Goal: Information Seeking & Learning: Check status

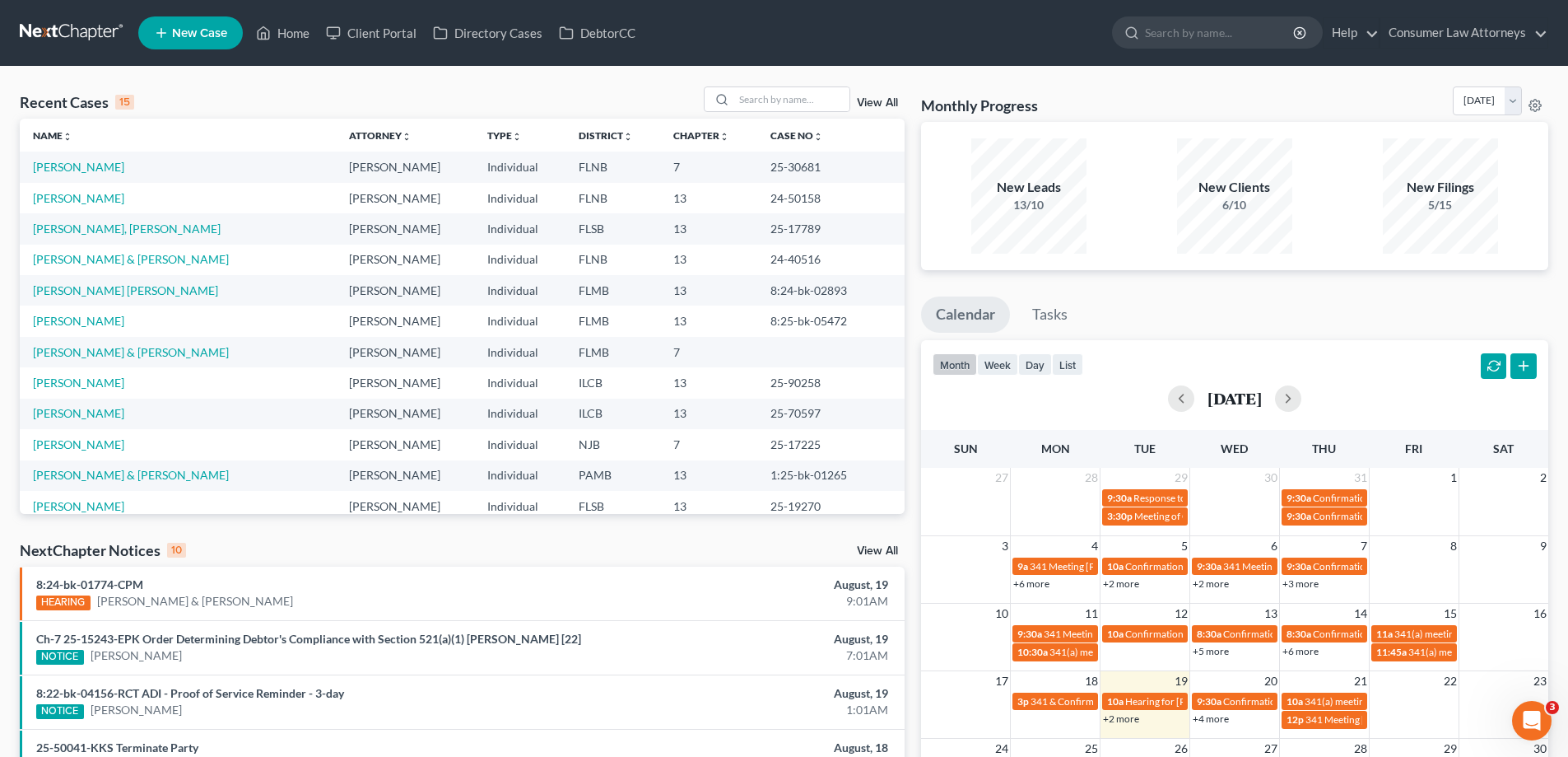
click at [1125, 717] on link "+2 more" at bounding box center [1121, 719] width 36 height 13
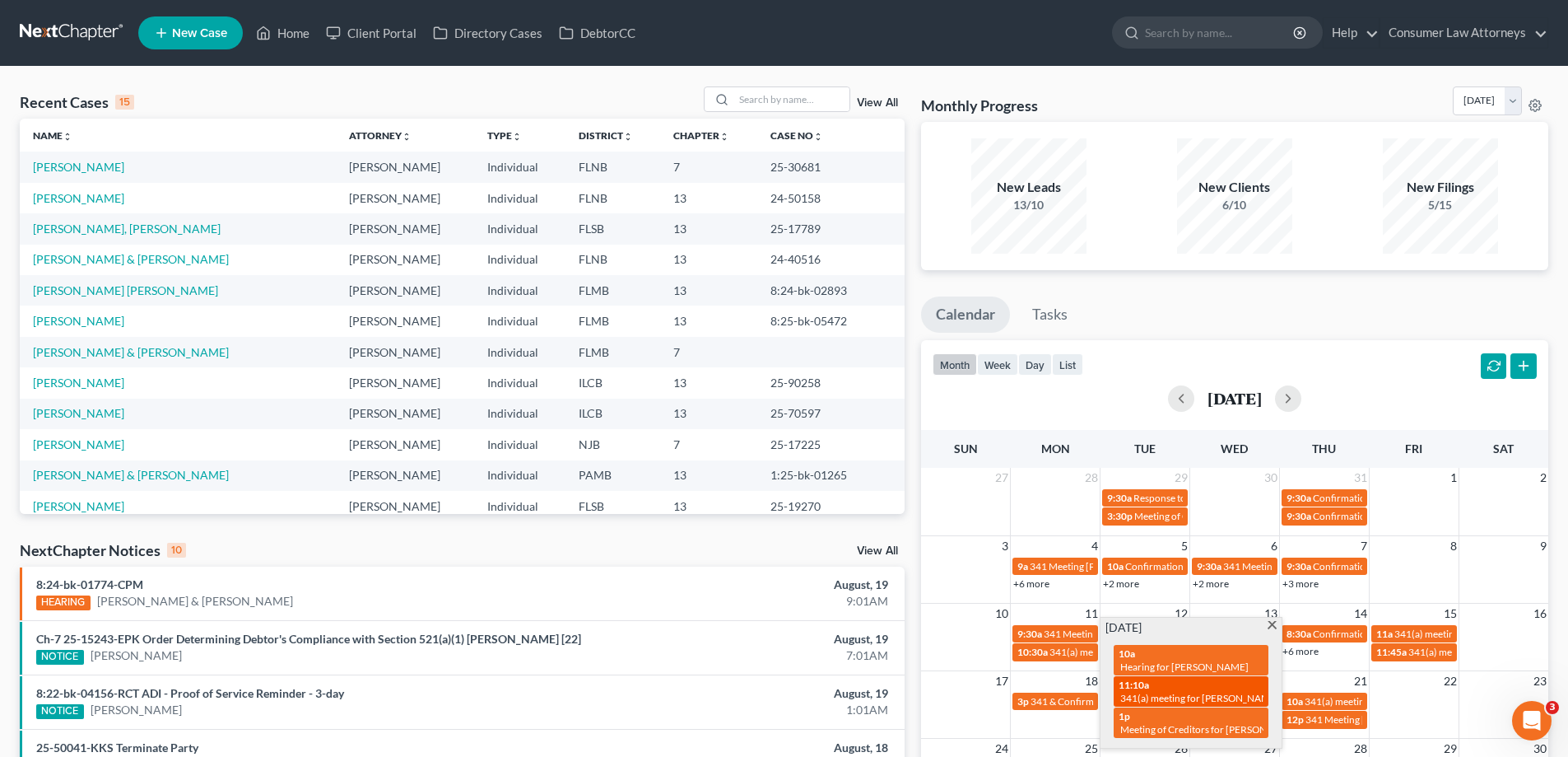
click at [1162, 690] on div "11:10a 341(a) meeting for Alice Bell" at bounding box center [1191, 691] width 145 height 26
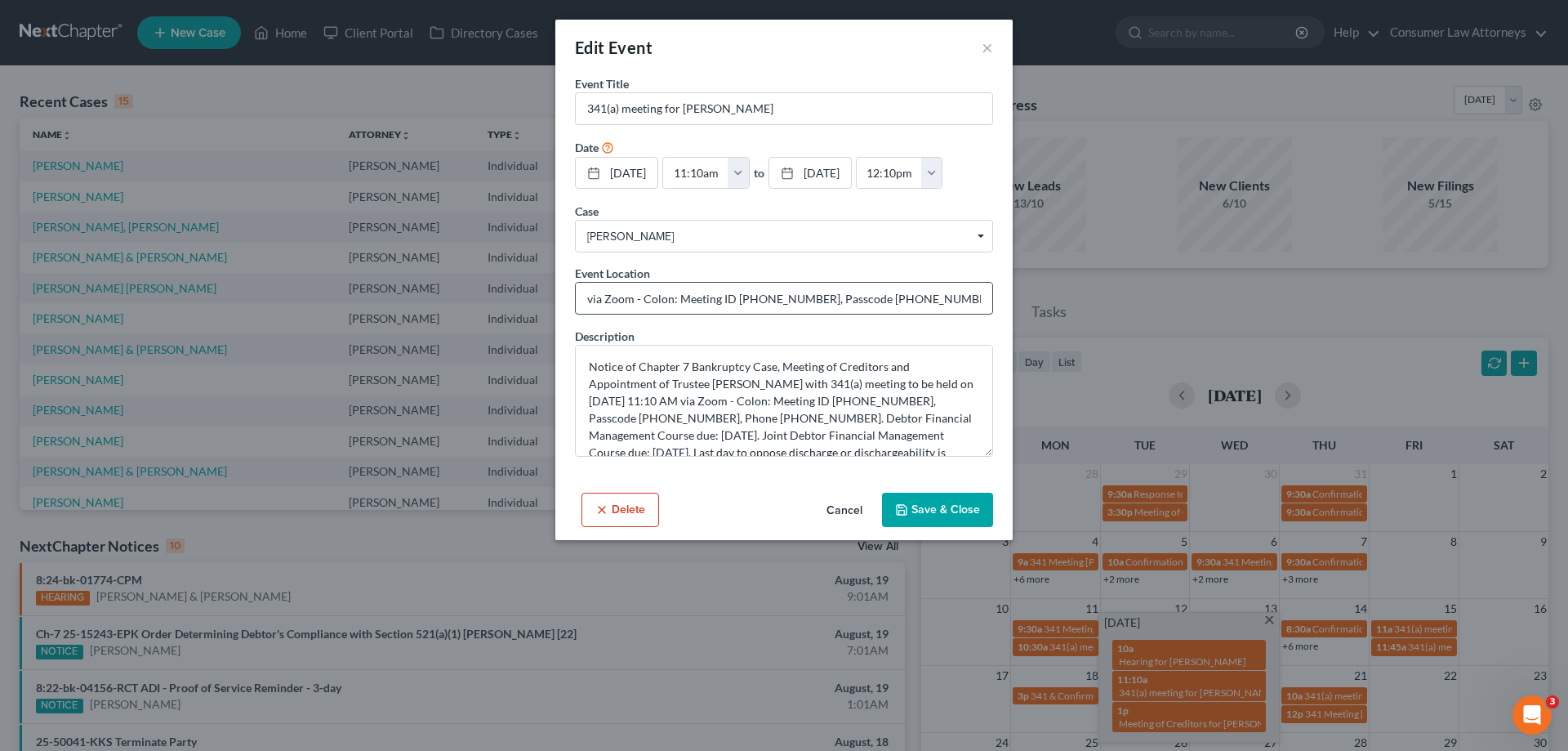
drag, startPoint x: 737, startPoint y: 299, endPoint x: 803, endPoint y: 298, distance: 66.0
click at [803, 298] on input "via Zoom - Colon: Meeting ID 668 908 9509, Passcode 4564070145, Phone 1 850 971…" at bounding box center [784, 298] width 417 height 31
drag, startPoint x: 864, startPoint y: 299, endPoint x: 922, endPoint y: 299, distance: 58.0
click at [922, 299] on input "via Zoom - Colon: Meeting ID 668 908 9509, Passcode 4564070145, Phone 1 850 971…" at bounding box center [784, 298] width 417 height 31
click at [855, 514] on button "Cancel" at bounding box center [844, 510] width 62 height 33
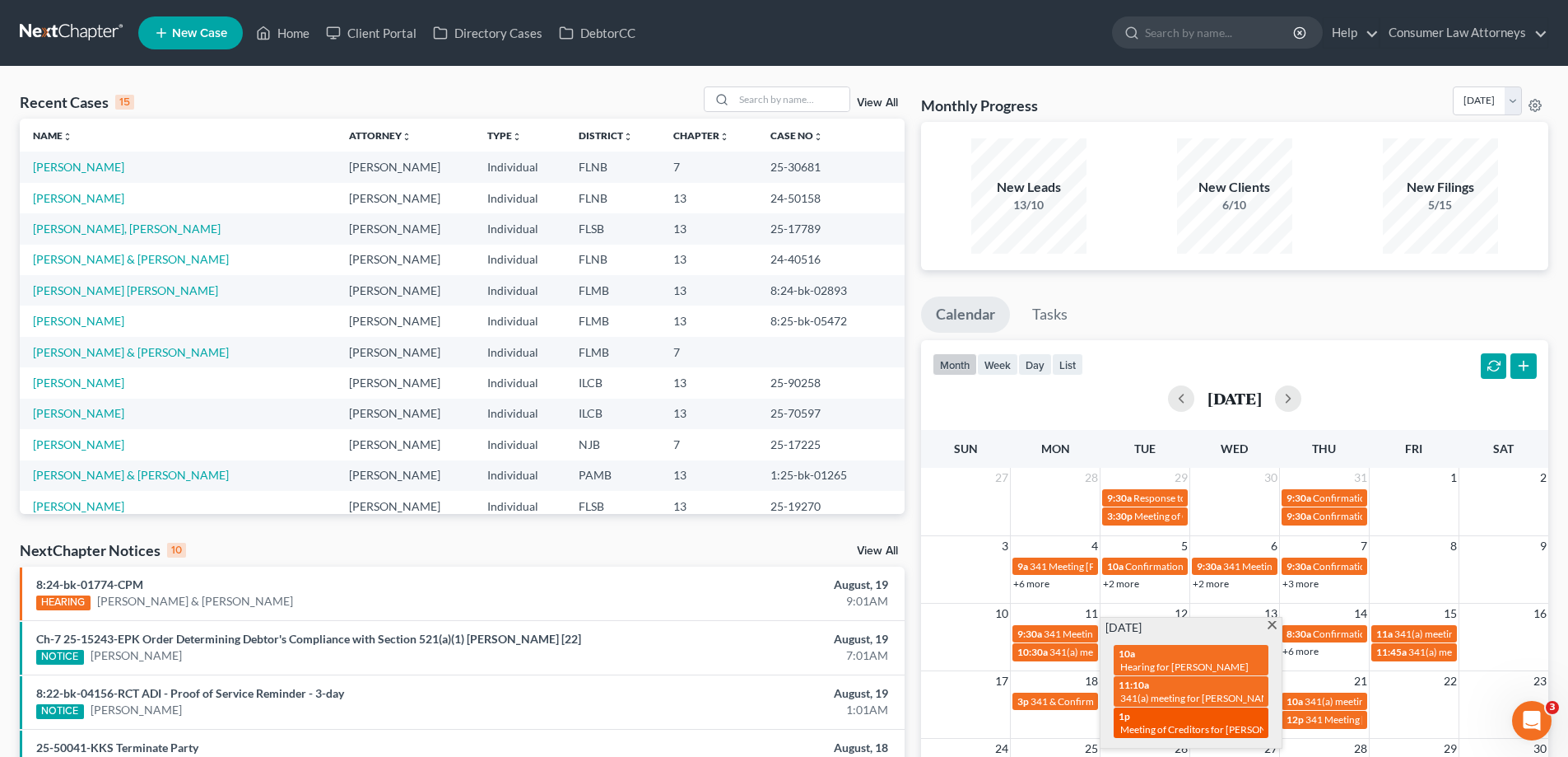
click at [1199, 723] on span "Meeting of Creditors for La'Rosha McLeod" at bounding box center [1212, 730] width 182 height 13
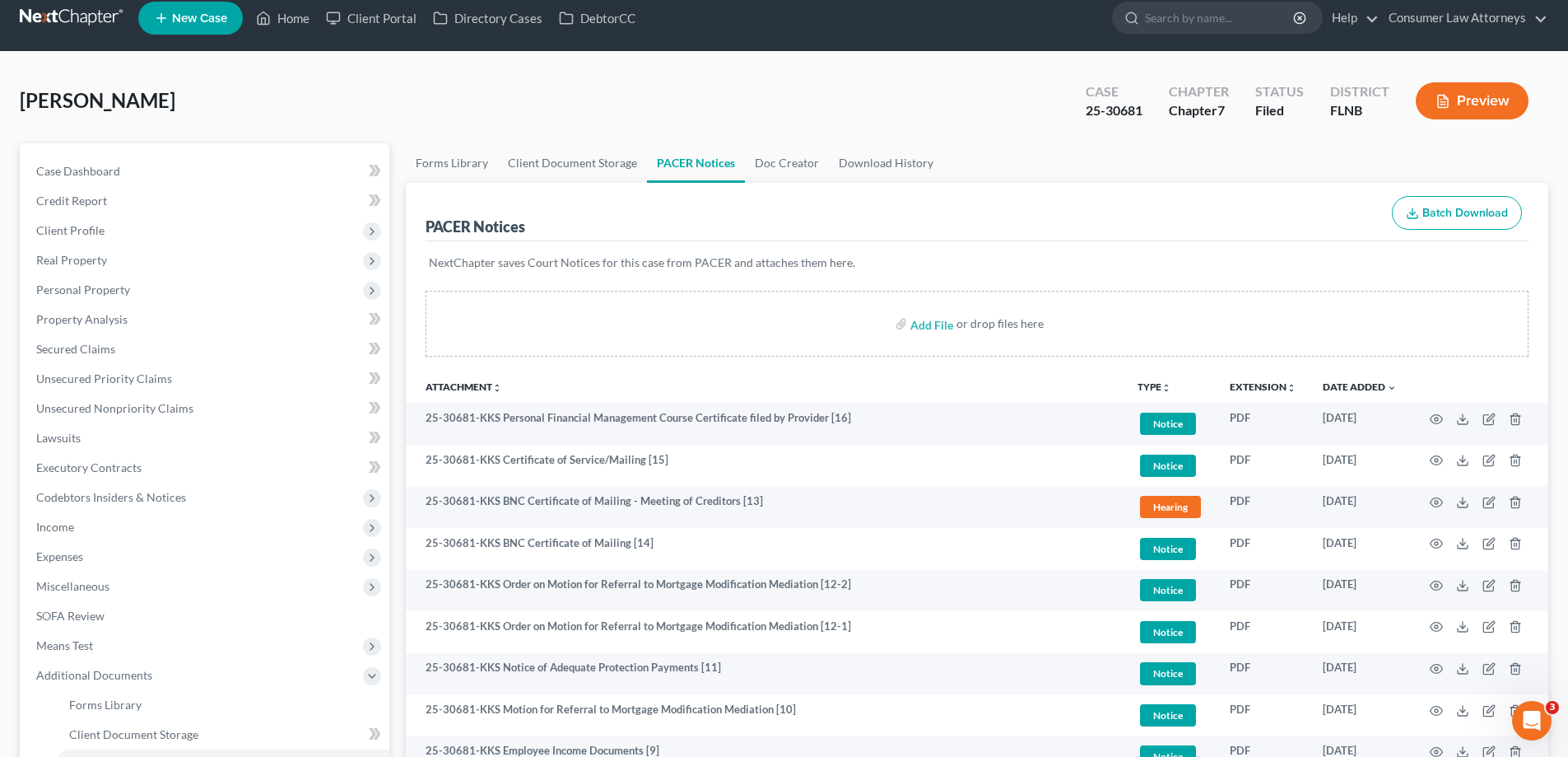
scroll to position [431, 0]
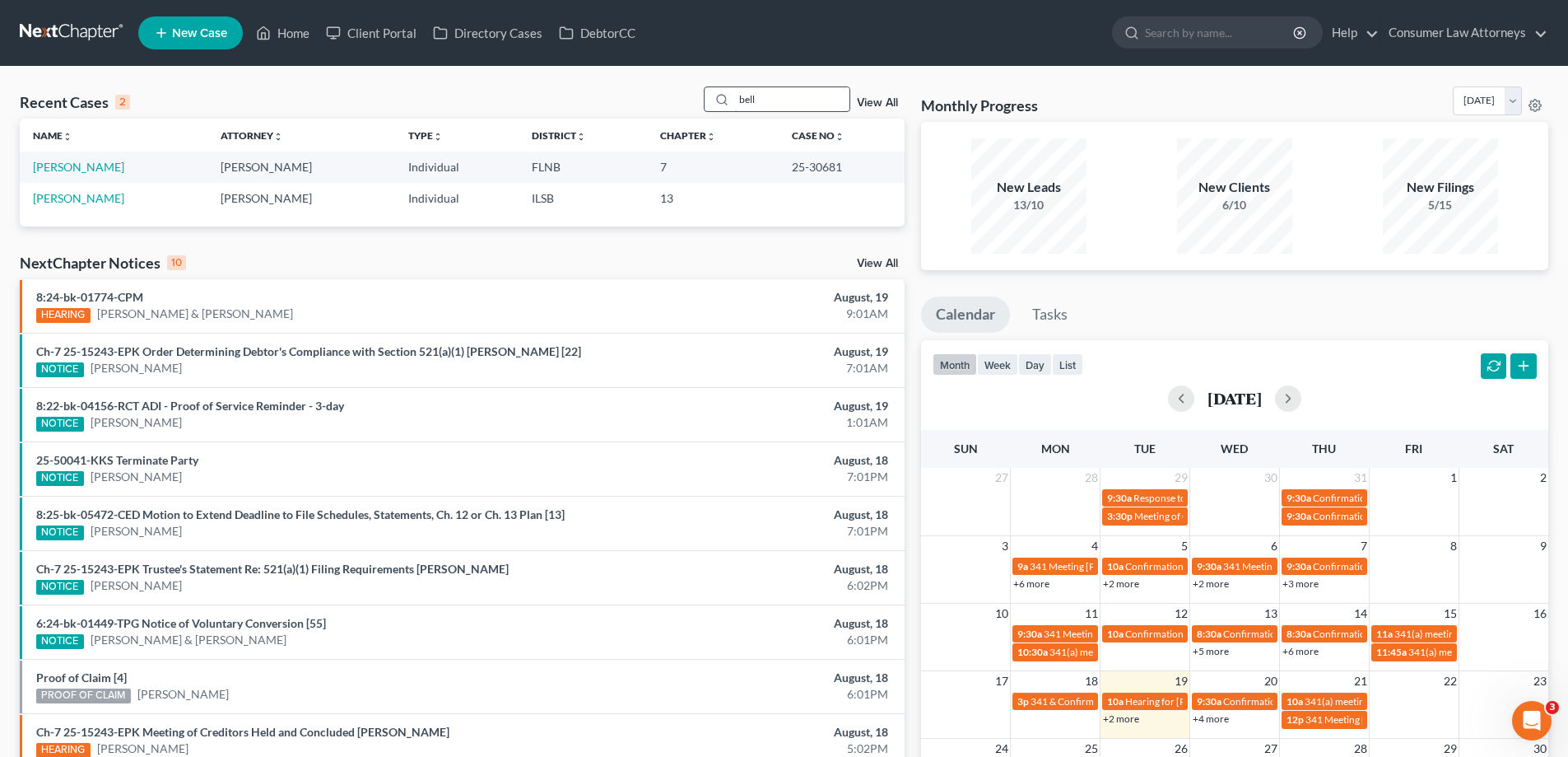
click at [794, 95] on input "bell" at bounding box center [792, 99] width 115 height 24
drag, startPoint x: 805, startPoint y: 98, endPoint x: 676, endPoint y: 91, distance: 129.2
click at [676, 91] on div "Recent Cases 2 bell View All" at bounding box center [462, 102] width 885 height 32
type input "mcleod"
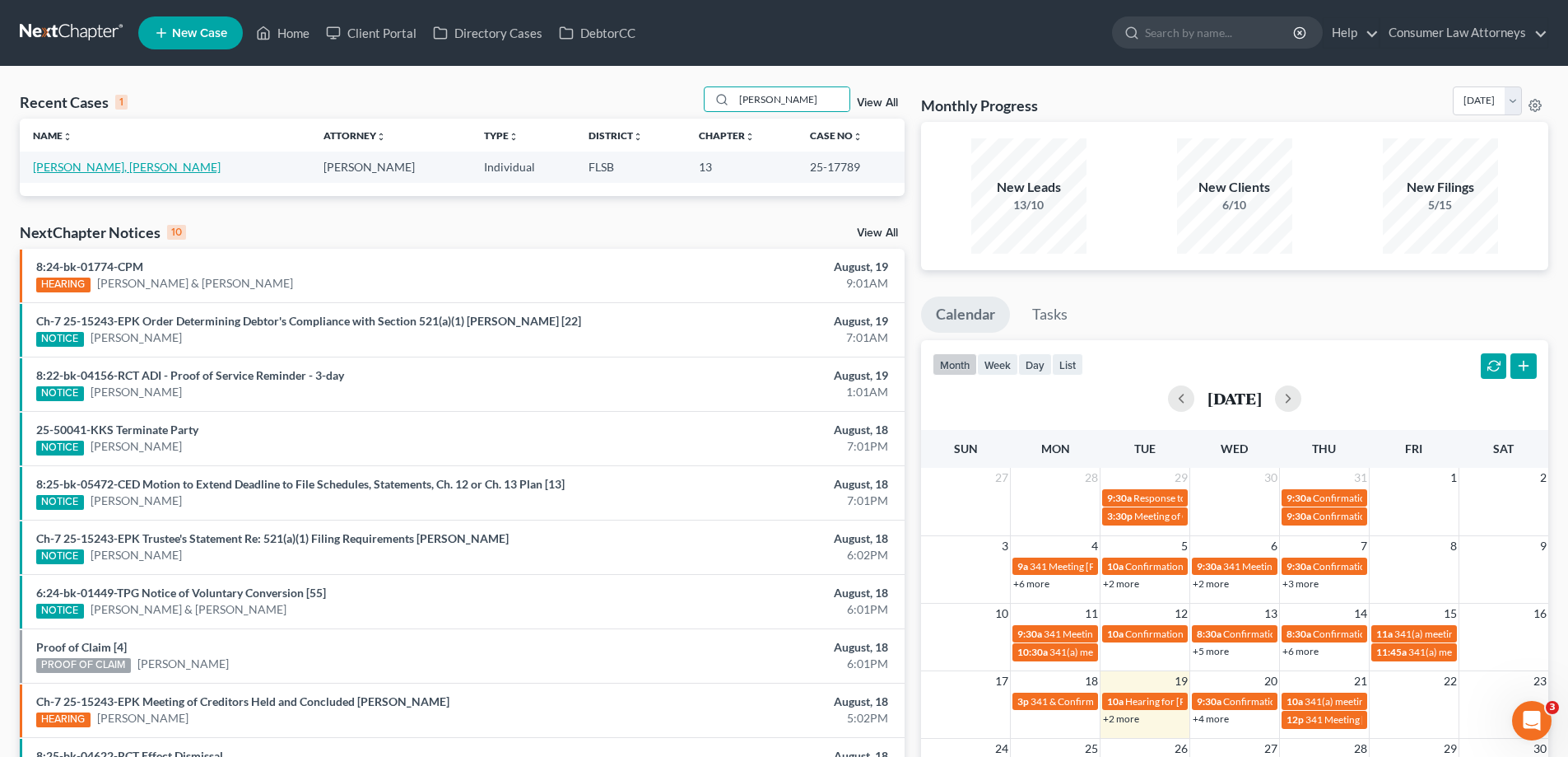
click at [74, 166] on link "McLeod, La'Rosha" at bounding box center [127, 166] width 188 height 14
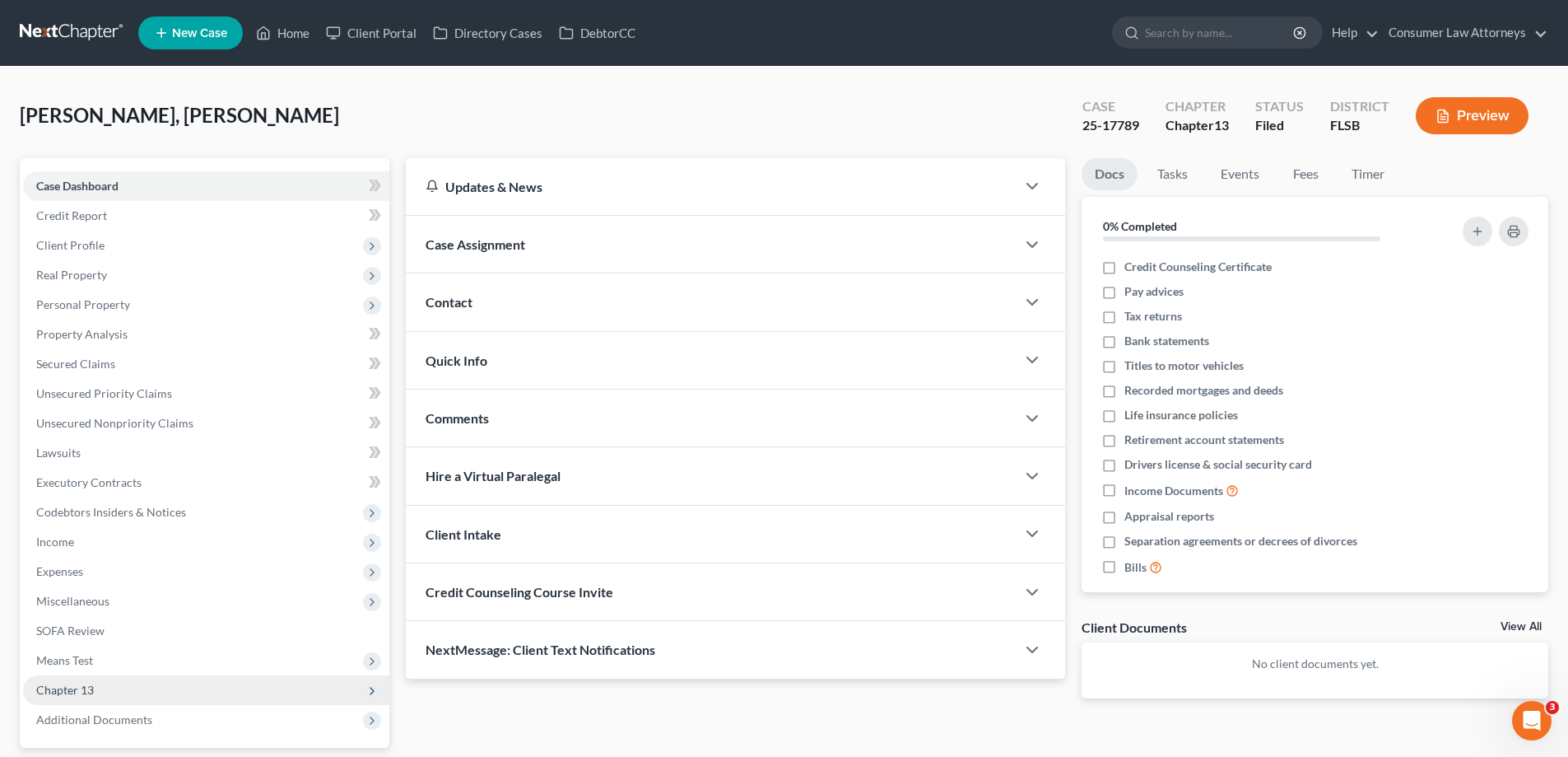
drag, startPoint x: 114, startPoint y: 720, endPoint x: 127, endPoint y: 696, distance: 27.3
click at [114, 720] on span "Additional Documents" at bounding box center [94, 719] width 116 height 14
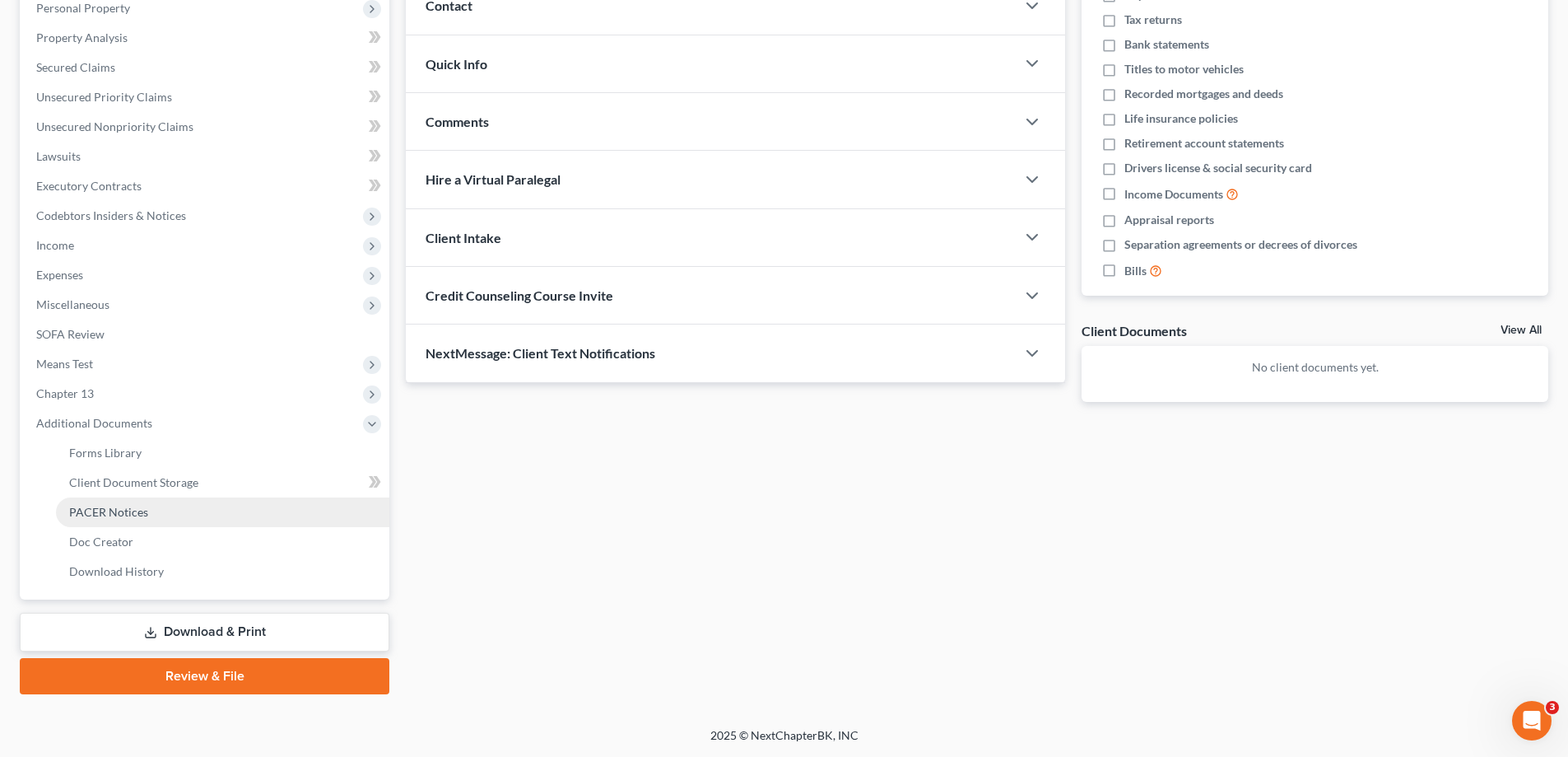
click at [138, 514] on span "PACER Notices" at bounding box center [108, 512] width 79 height 14
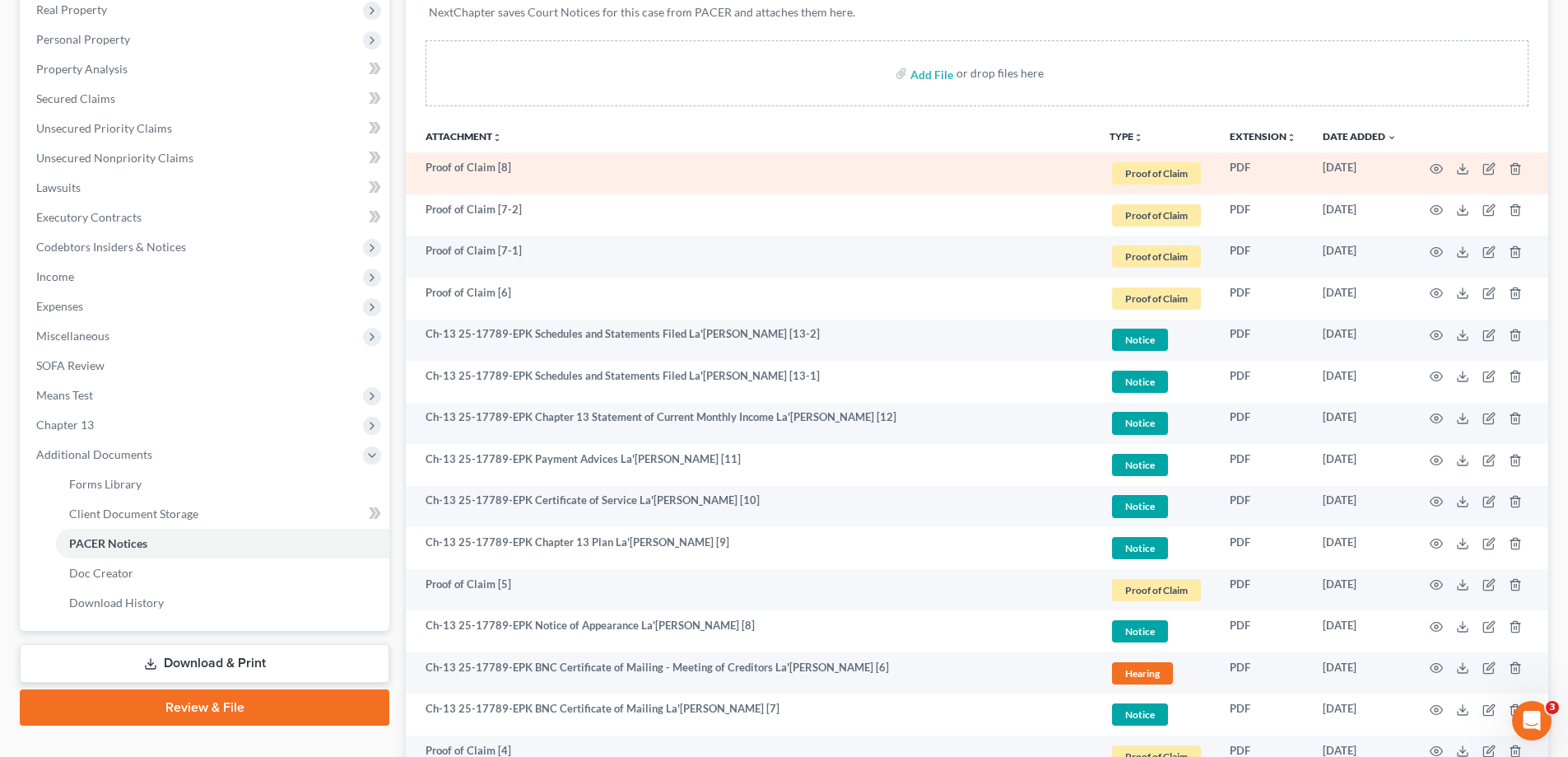
scroll to position [658, 0]
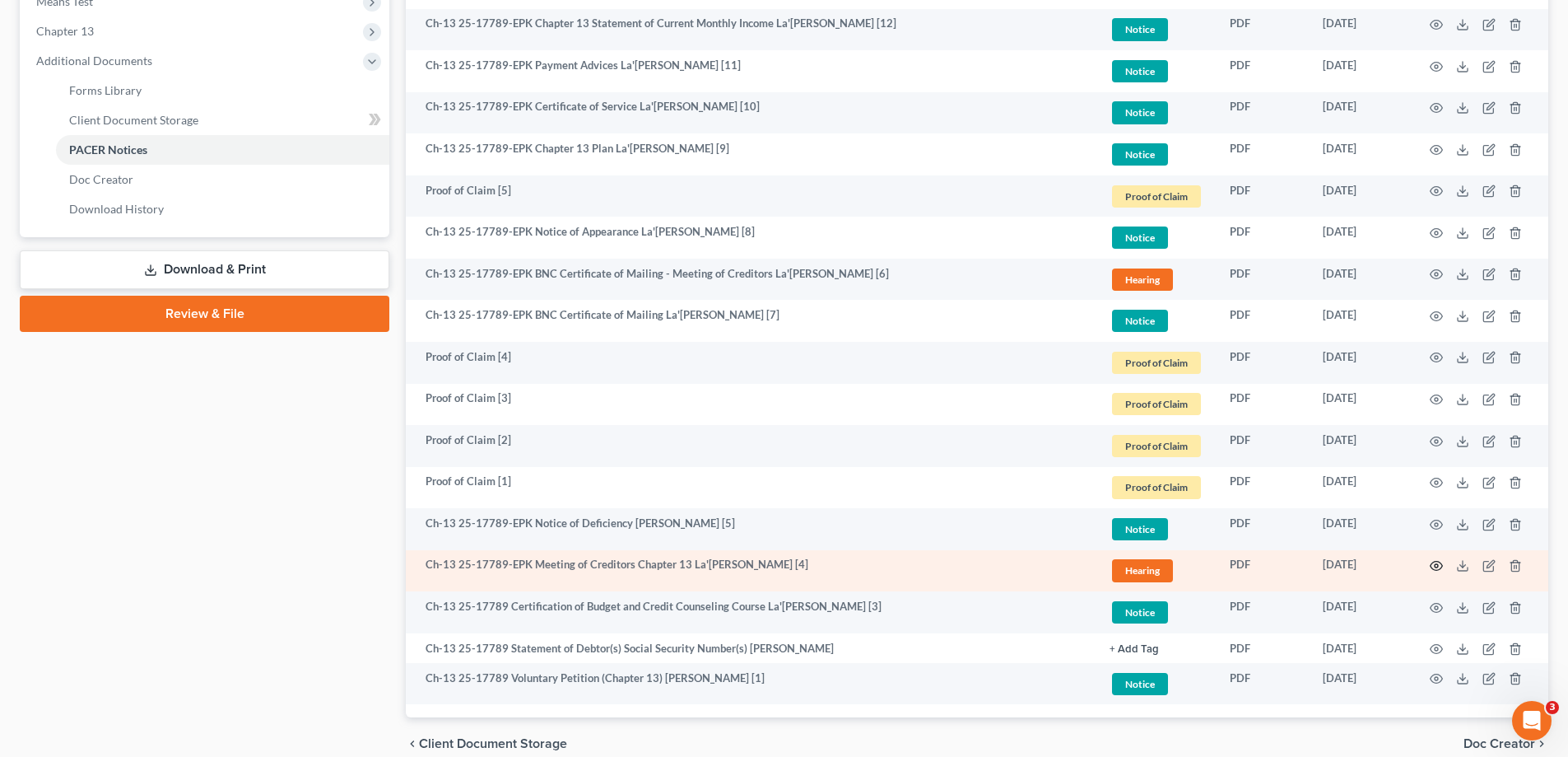
click at [1435, 564] on icon "button" at bounding box center [1437, 565] width 13 height 13
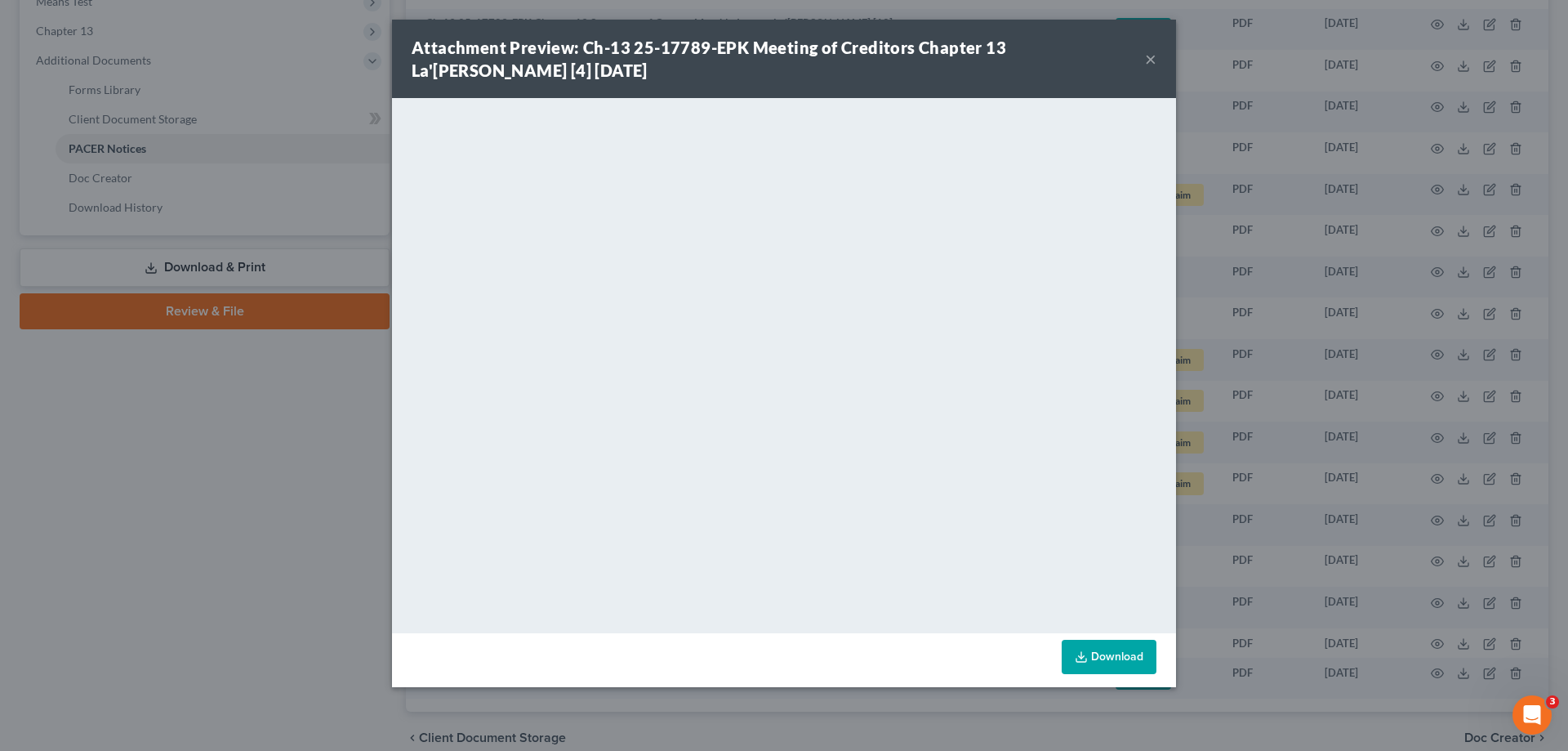
drag, startPoint x: 1366, startPoint y: 546, endPoint x: 1392, endPoint y: 546, distance: 26.0
click at [1373, 546] on div "Attachment Preview: Ch-13 25-17789-EPK Meeting of Creditors Chapter 13 La'Rosha…" at bounding box center [784, 376] width 1568 height 751
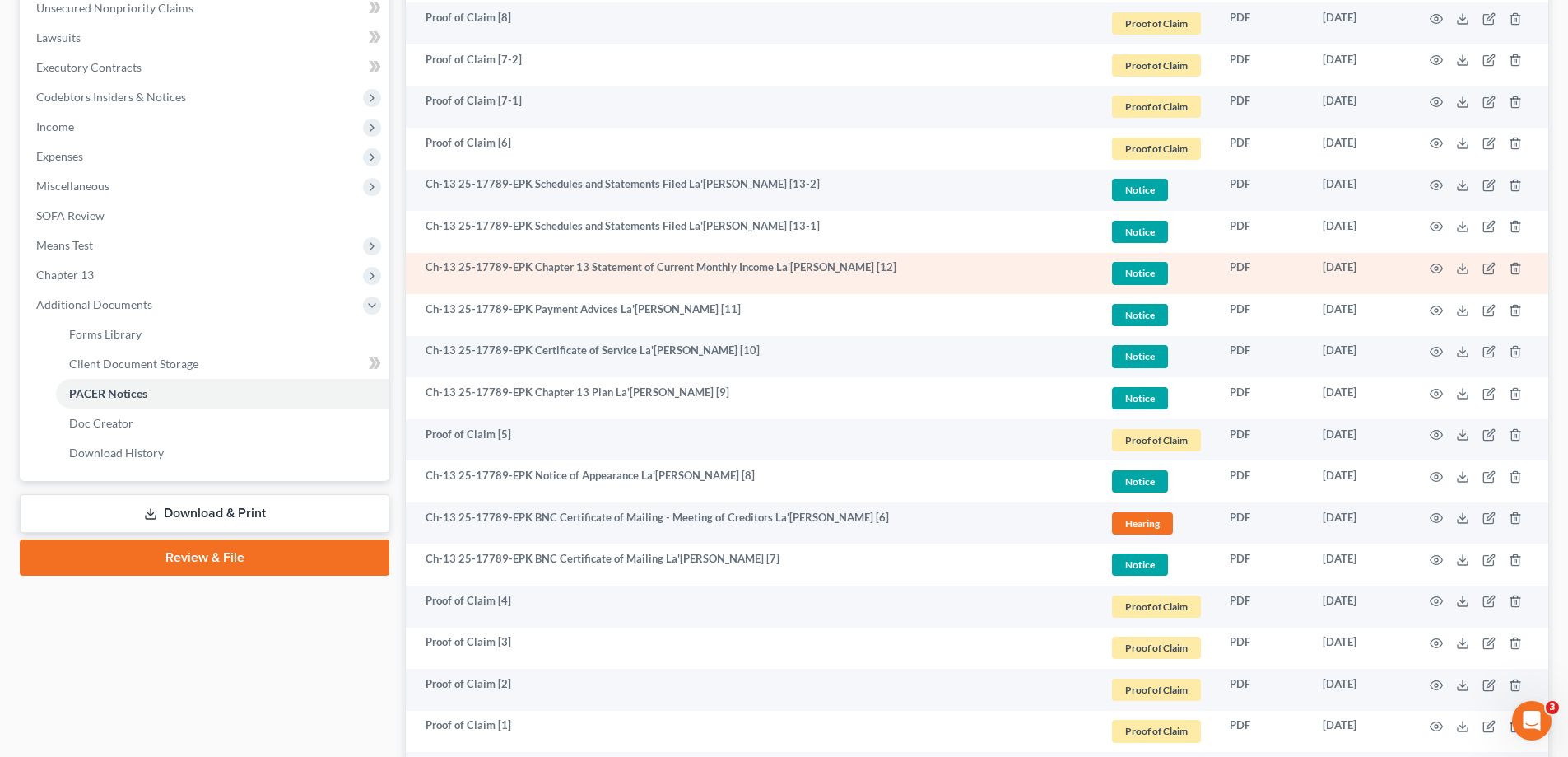
scroll to position [412, 0]
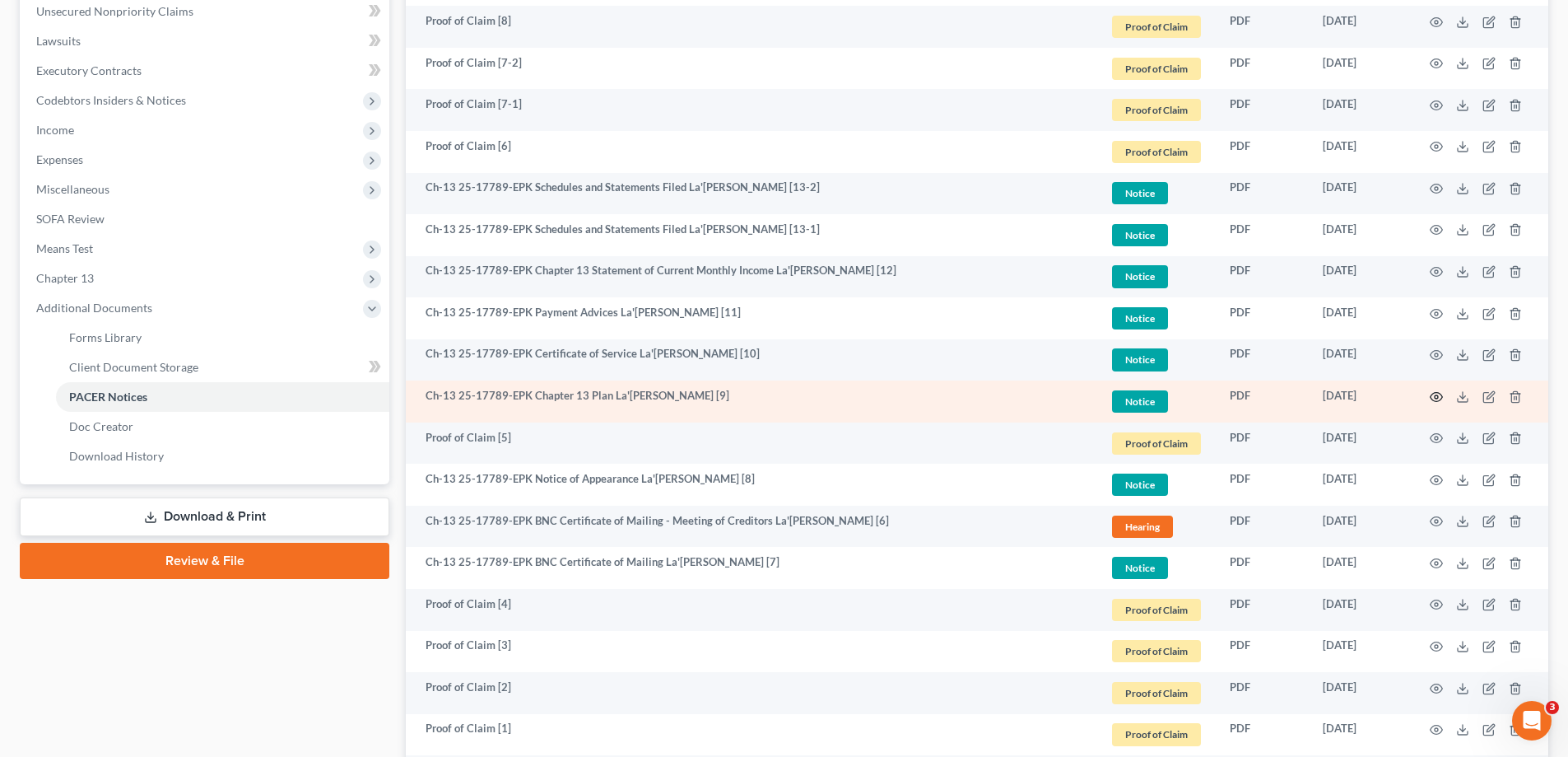
click at [1440, 396] on icon "button" at bounding box center [1437, 397] width 13 height 13
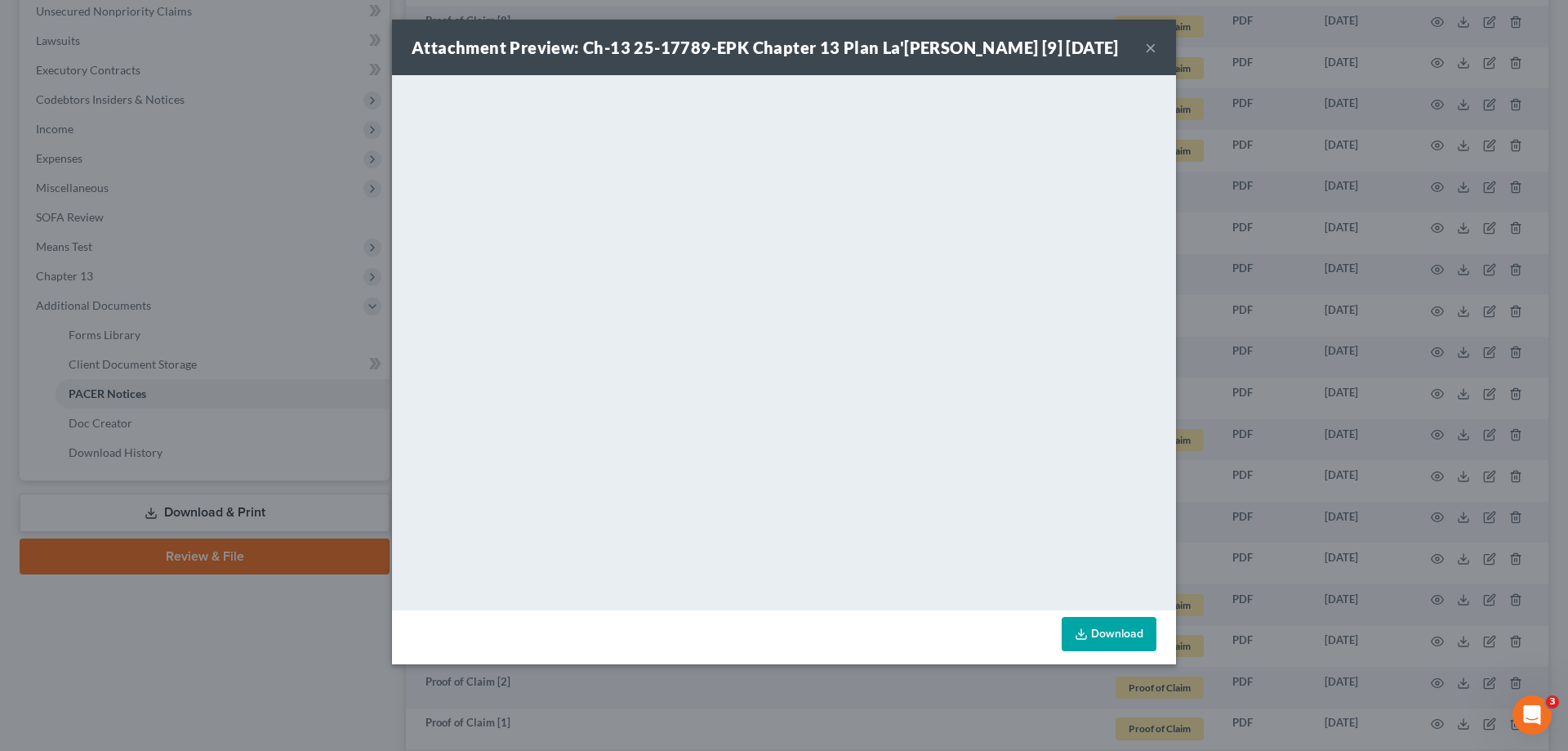
click at [249, 642] on div "Attachment Preview: Ch-13 25-17789-EPK Chapter 13 Plan La'Rosha Nico [9] 07/21/…" at bounding box center [784, 376] width 1568 height 751
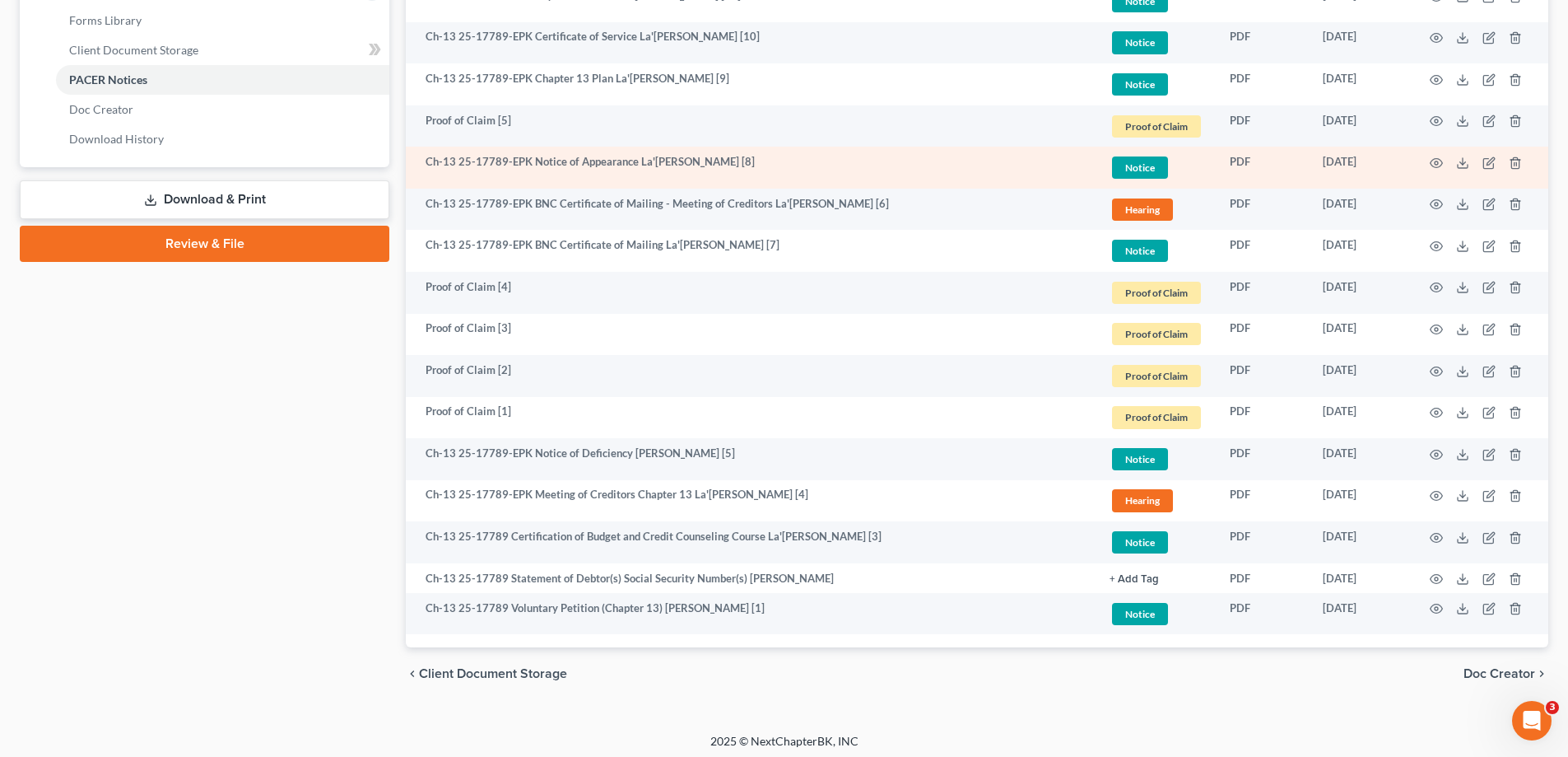
scroll to position [735, 0]
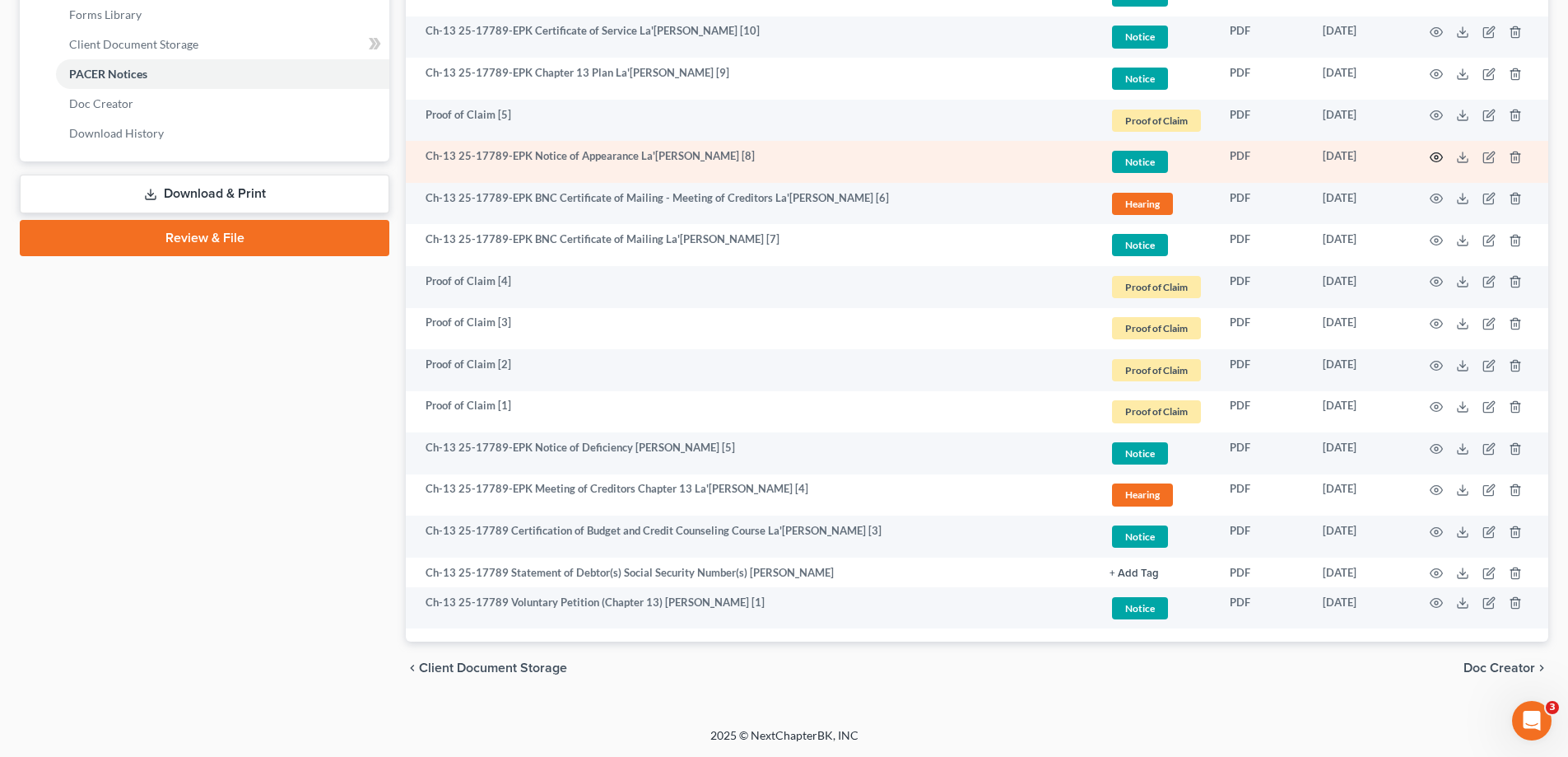
click at [1436, 153] on icon "button" at bounding box center [1438, 157] width 13 height 9
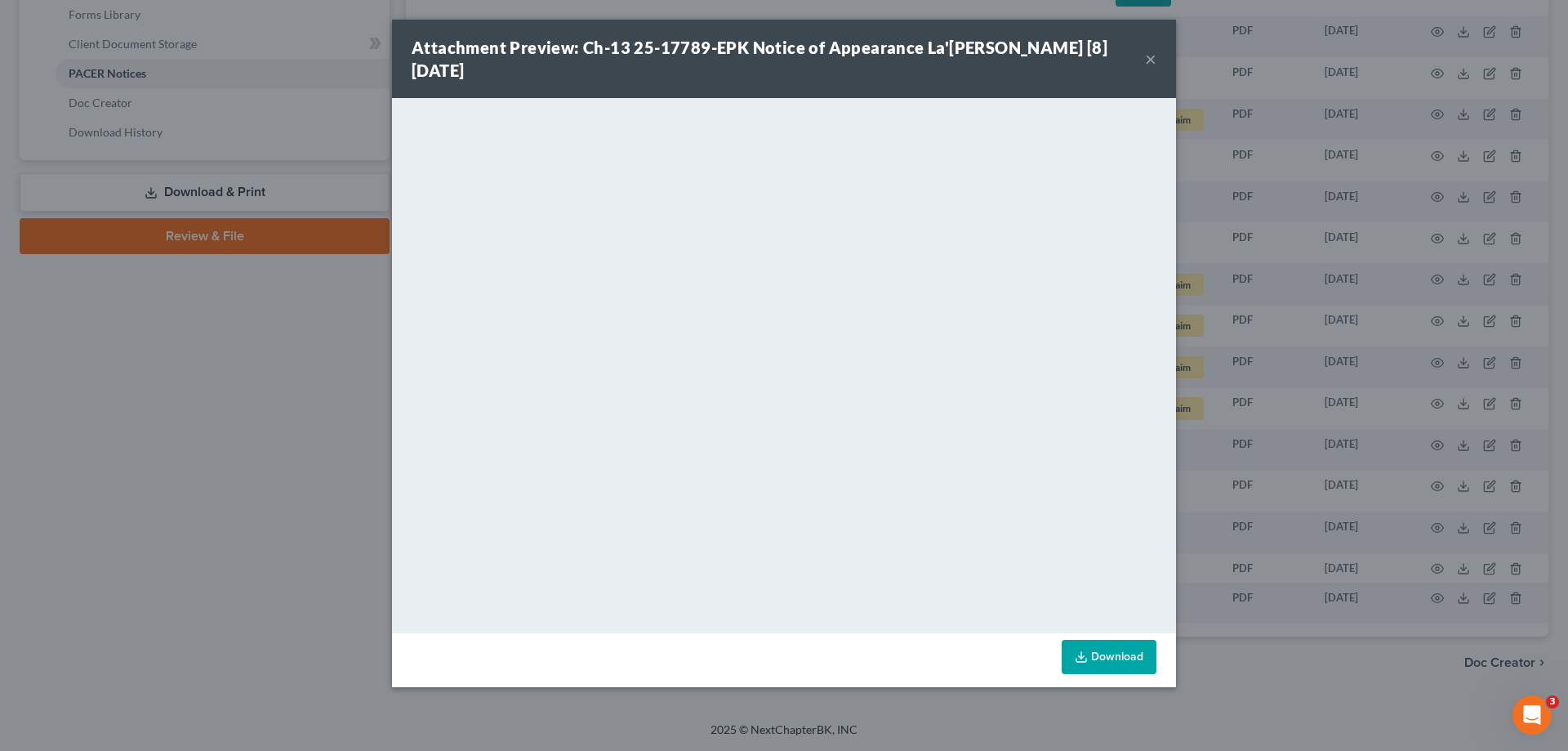
click at [186, 447] on div "Attachment Preview: Ch-13 25-17789-EPK Notice of Appearance La'Rosha Nico [8] 0…" at bounding box center [784, 376] width 1568 height 751
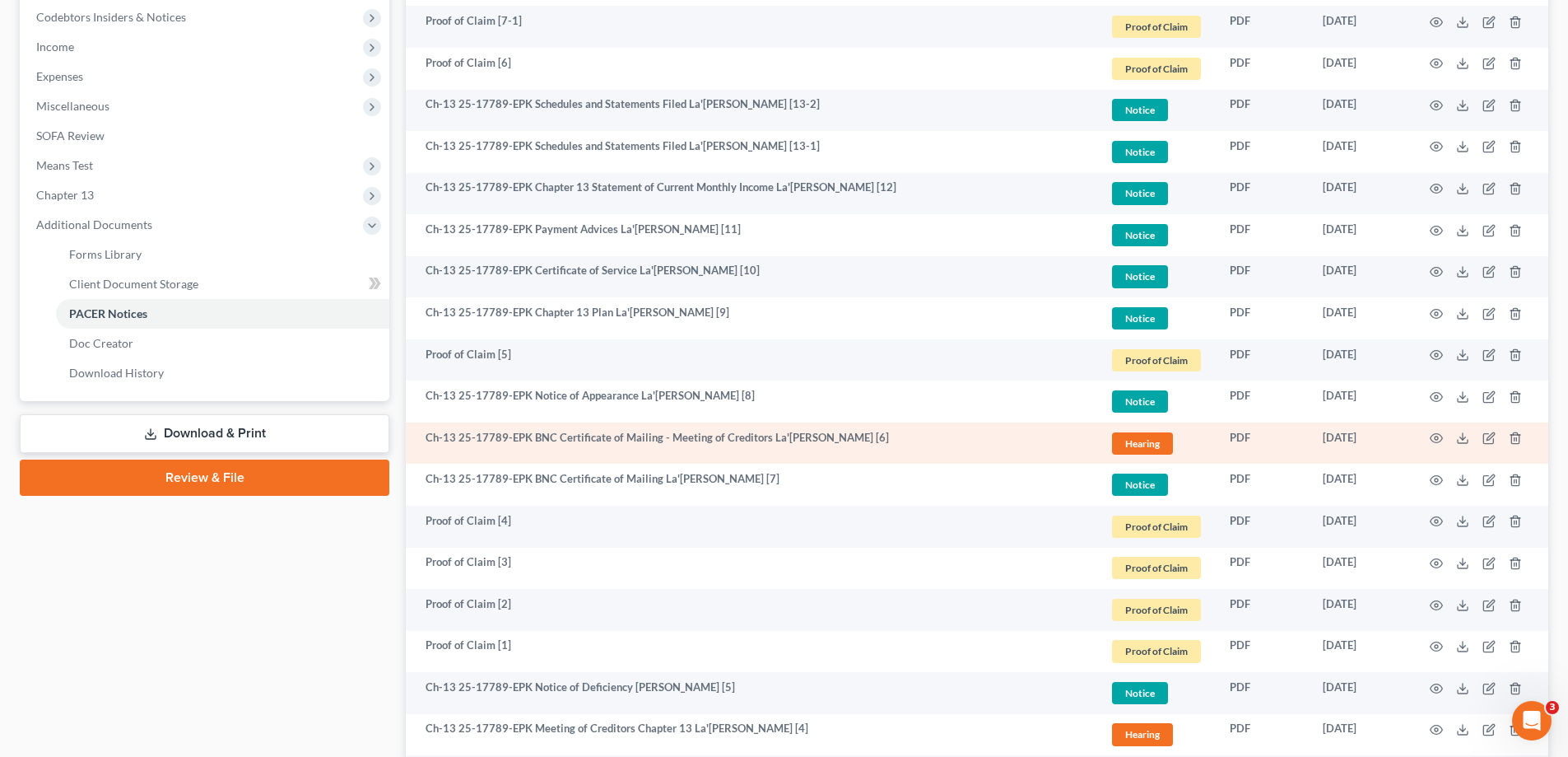
scroll to position [488, 0]
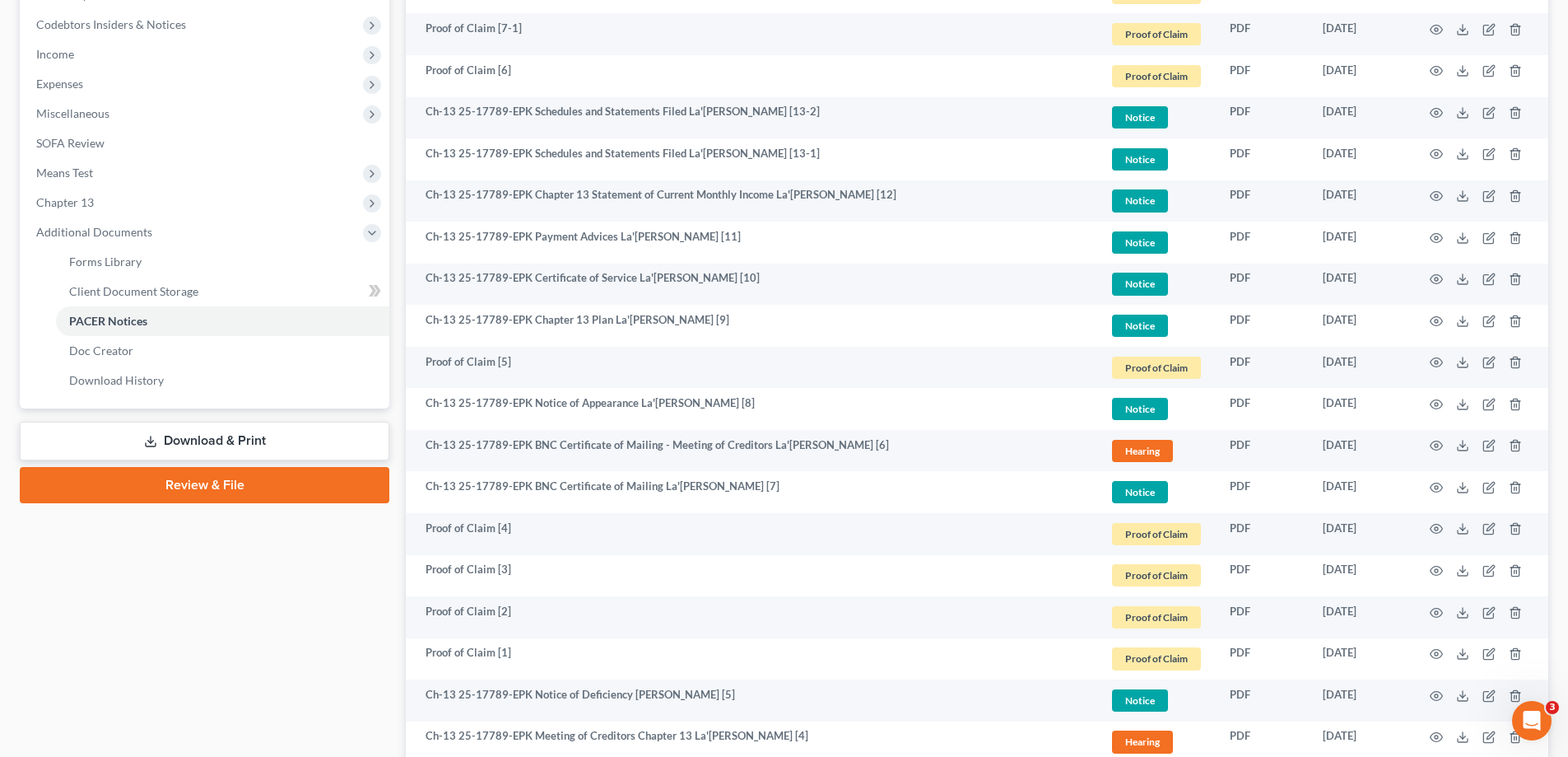
click at [205, 618] on div "Case Dashboard Payments Invoices Payments Payments Credit Report Client Profile" at bounding box center [205, 306] width 387 height 1271
drag, startPoint x: 191, startPoint y: 654, endPoint x: 191, endPoint y: 523, distance: 131.0
click at [191, 654] on div "Case Dashboard Payments Invoices Payments Payments Credit Report Client Profile" at bounding box center [205, 306] width 387 height 1271
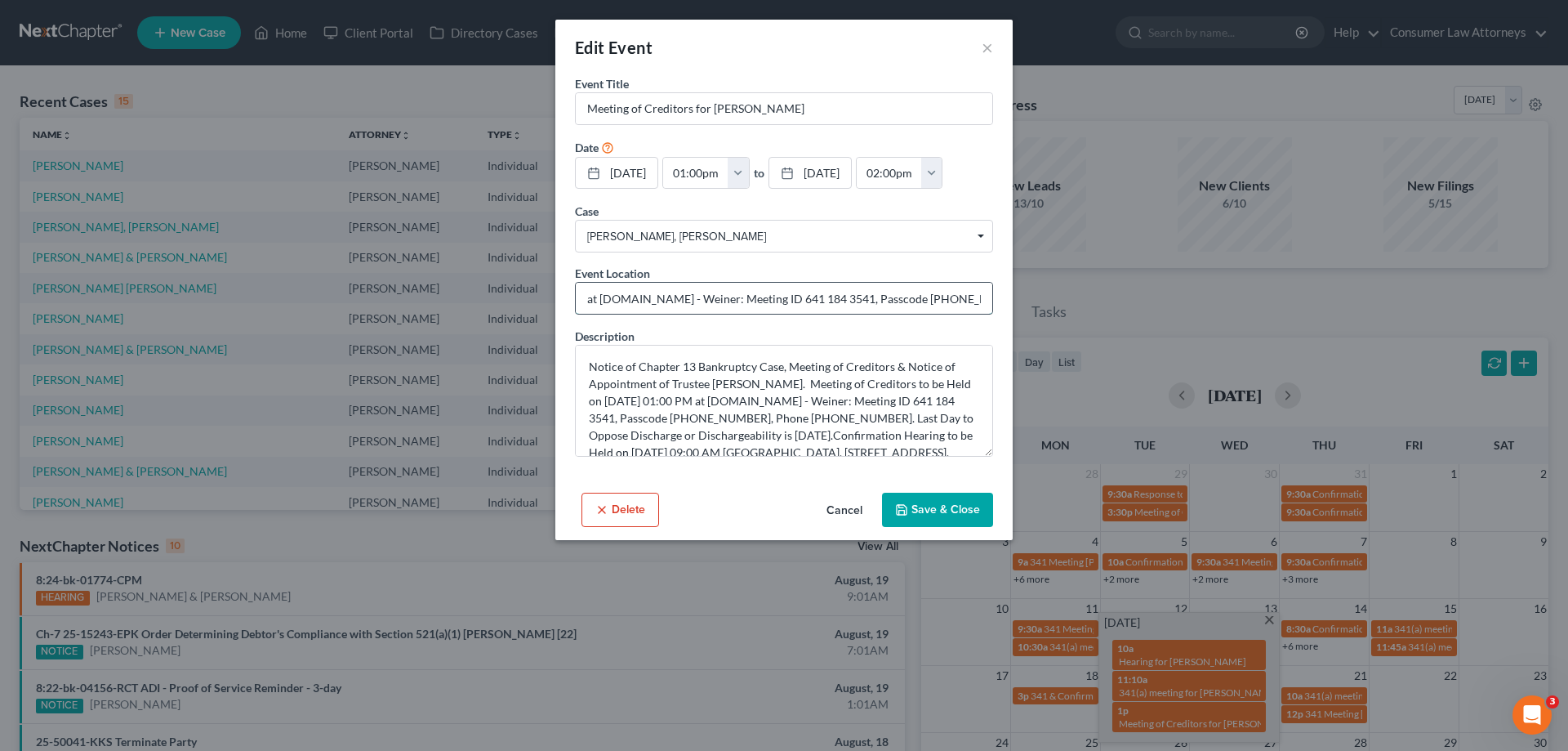
drag, startPoint x: 779, startPoint y: 299, endPoint x: 860, endPoint y: 282, distance: 82.8
click at [851, 295] on input "at www.Zoom.us - Weiner: Meeting ID 641 184 3541, Passcode 9807786714, Phone" at bounding box center [784, 298] width 417 height 31
drag, startPoint x: 906, startPoint y: 298, endPoint x: 944, endPoint y: 299, distance: 38.0
click at [944, 299] on input "at www.Zoom.us - Weiner: Meeting ID 641 184 3541, Passcode 9807786714, Phone" at bounding box center [784, 298] width 417 height 31
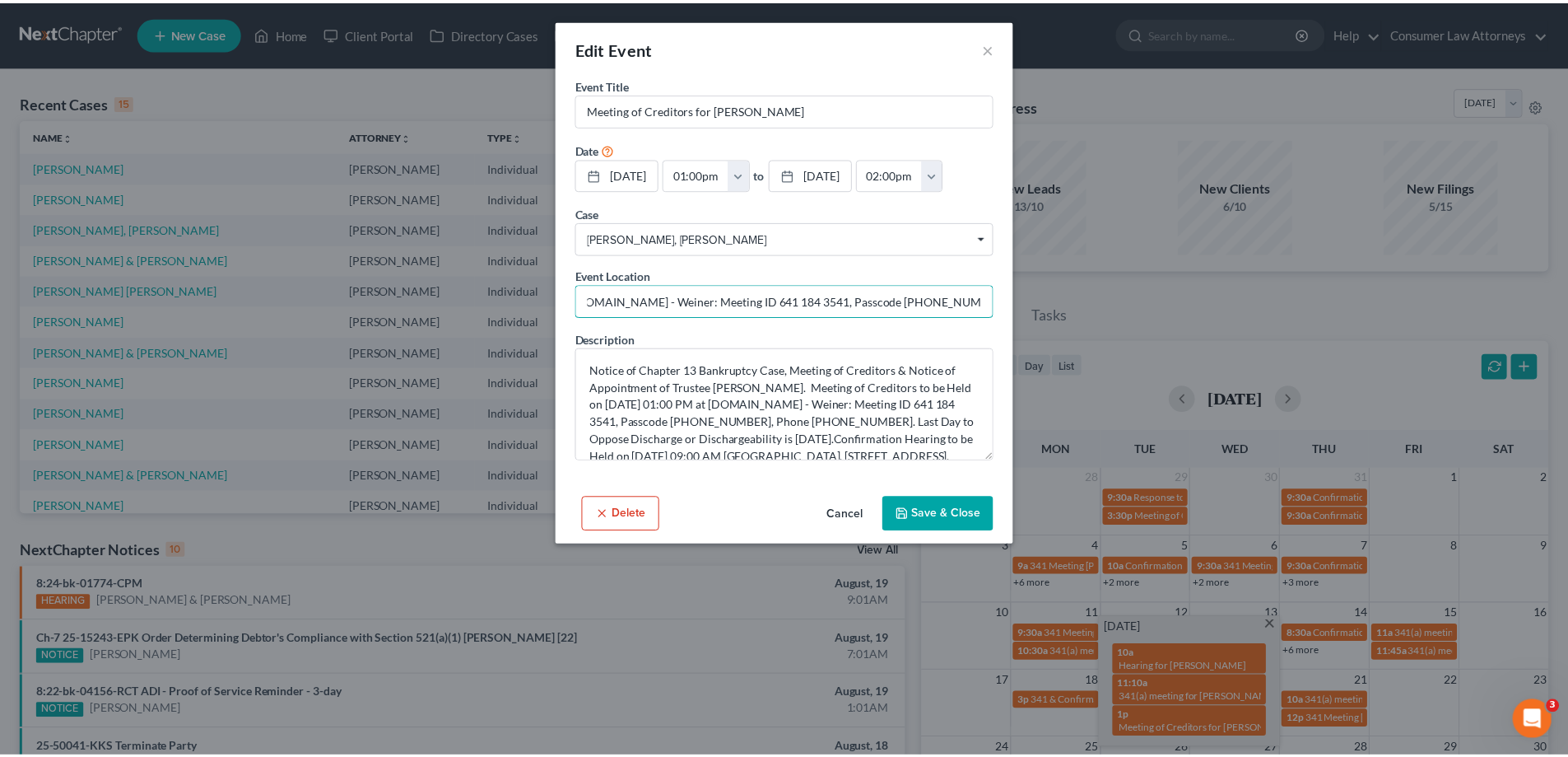
scroll to position [0, 0]
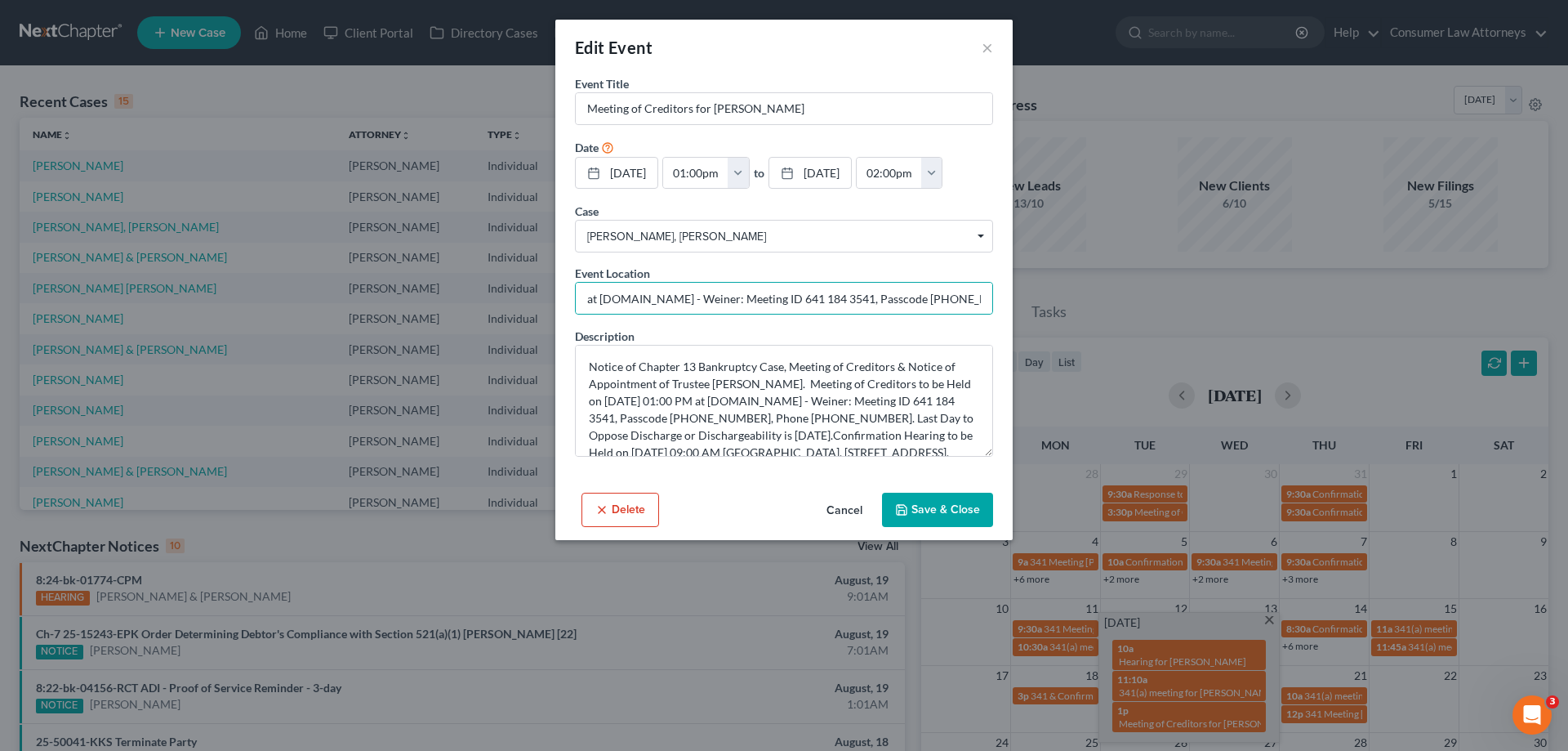
click at [940, 647] on div "Edit Event × Event Title * Meeting of Creditors for La'Rosha McLeod Date 8/19/2…" at bounding box center [784, 376] width 1568 height 751
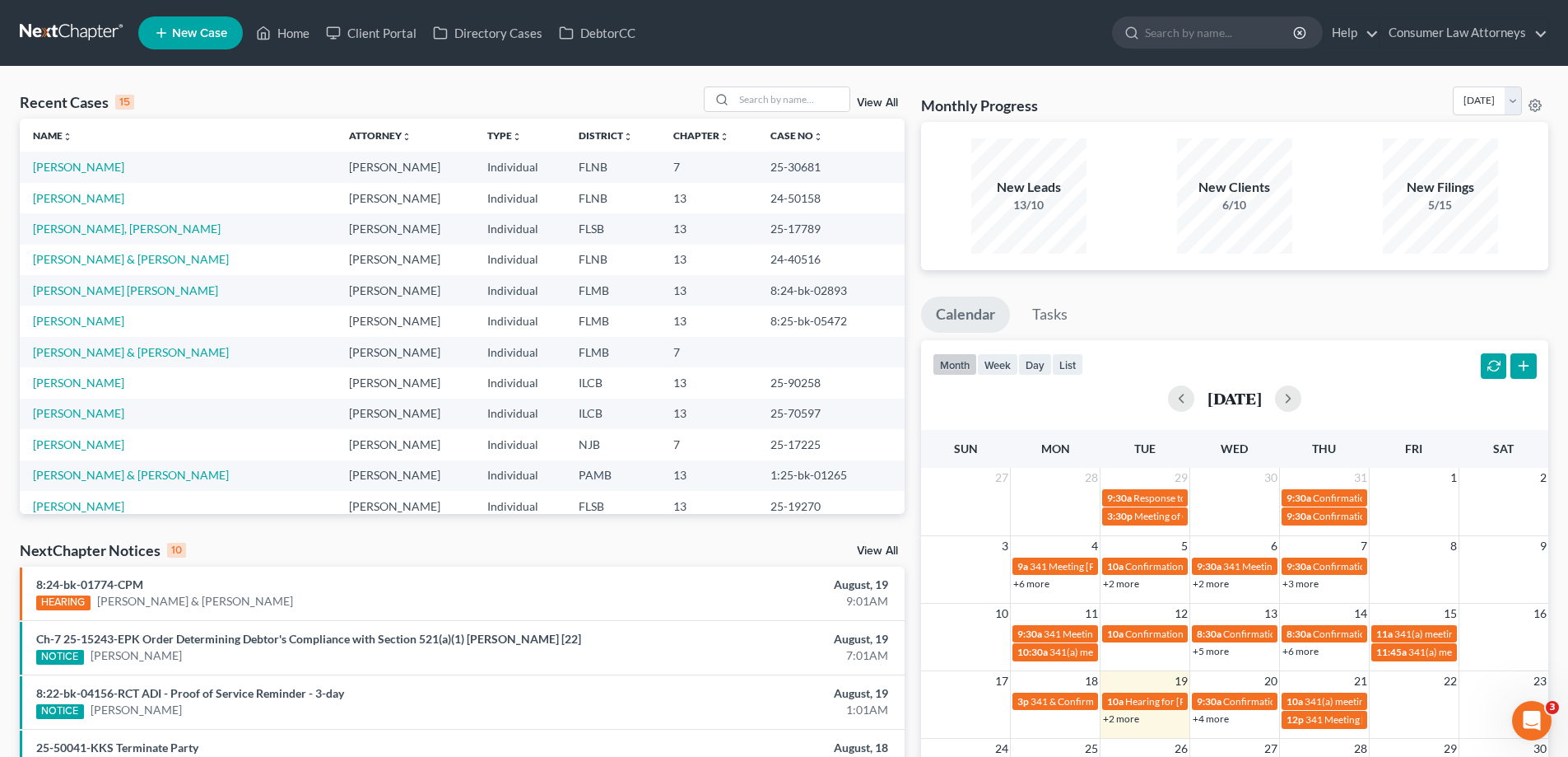
click at [1209, 721] on link "+4 more" at bounding box center [1212, 719] width 36 height 13
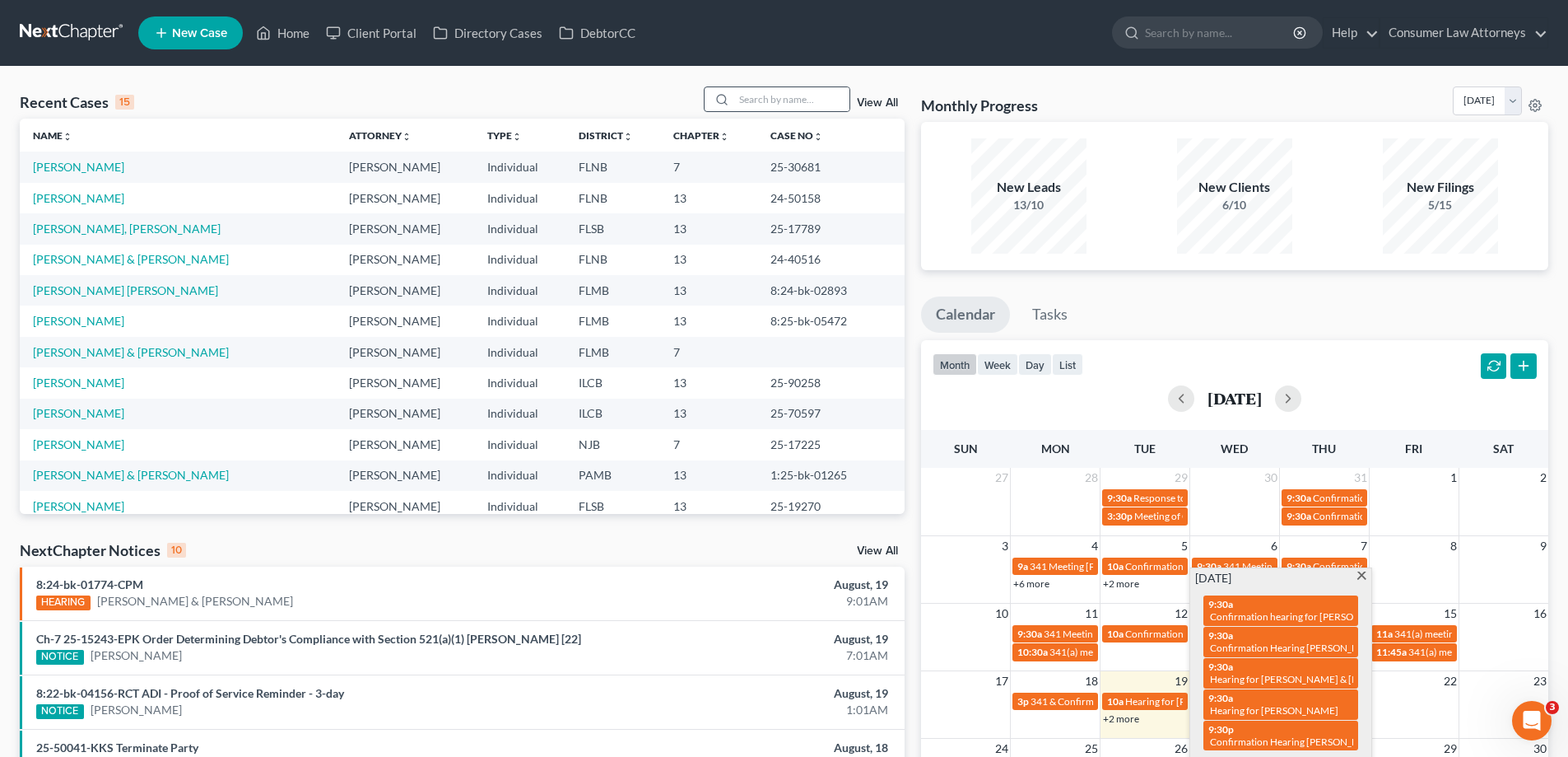
click at [786, 112] on div at bounding box center [777, 99] width 147 height 26
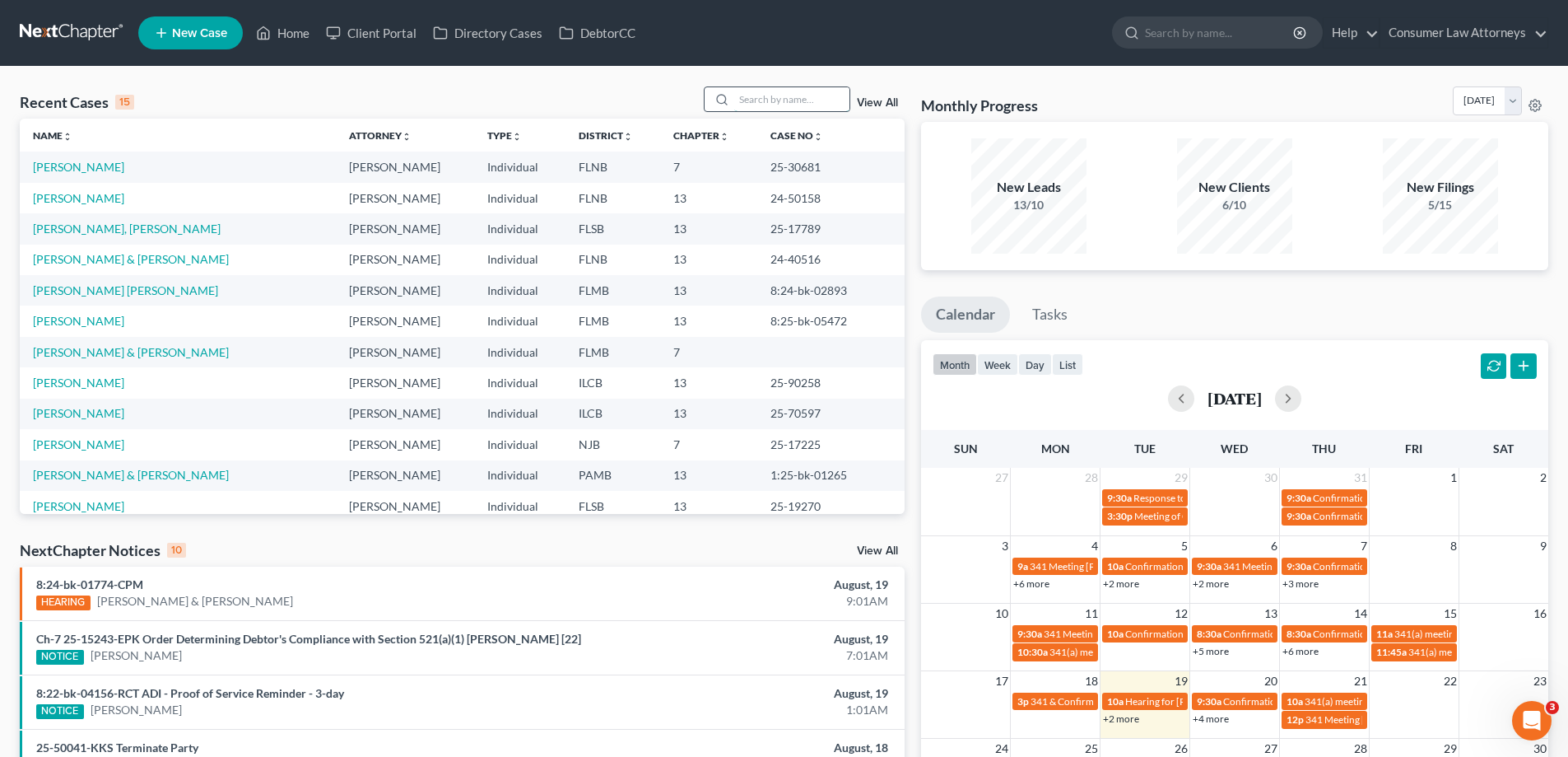
click at [779, 104] on input "search" at bounding box center [792, 99] width 115 height 24
type input "helen rogers"
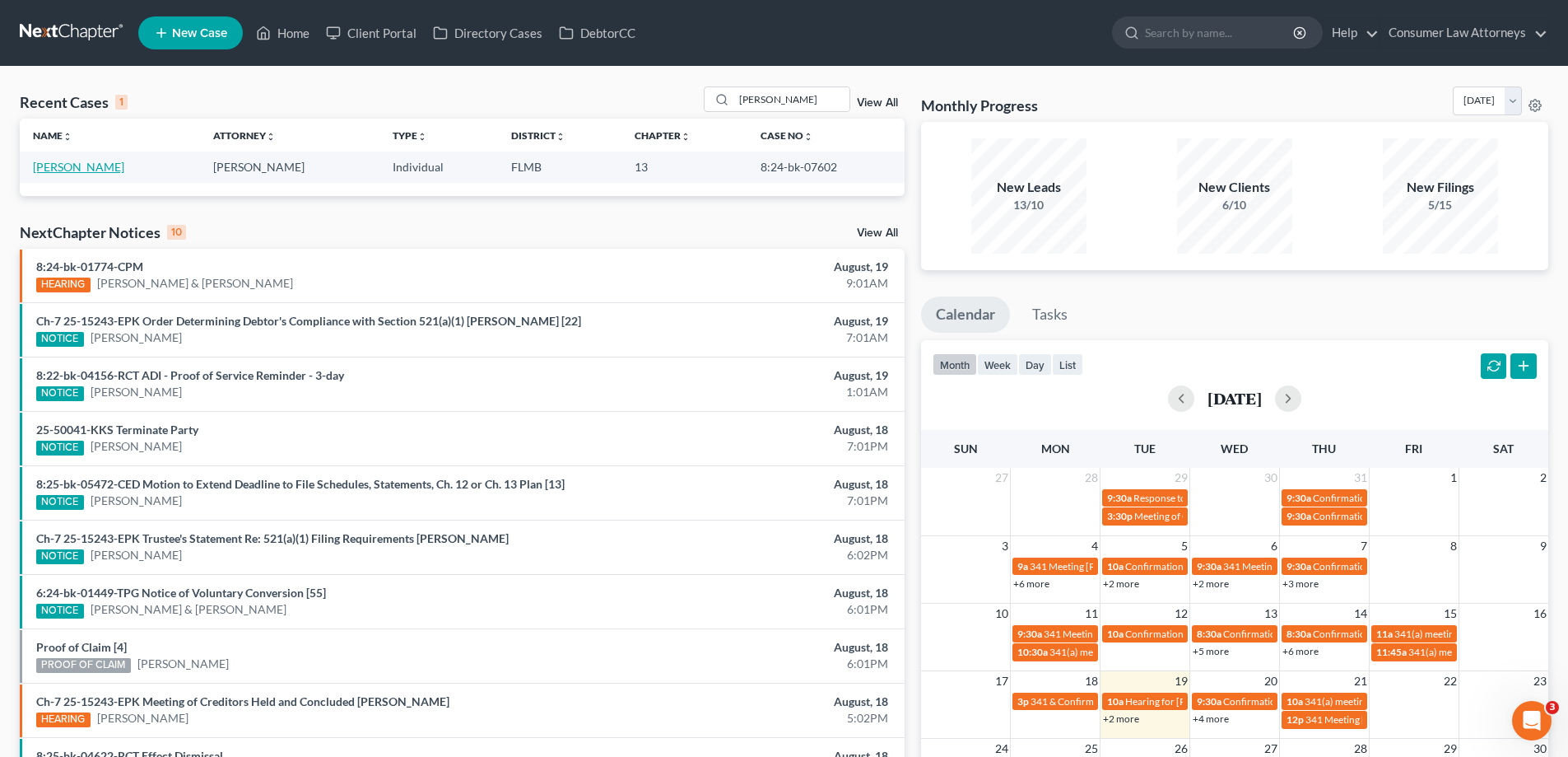
click at [72, 171] on link "Rogers, Helen" at bounding box center [78, 166] width 91 height 14
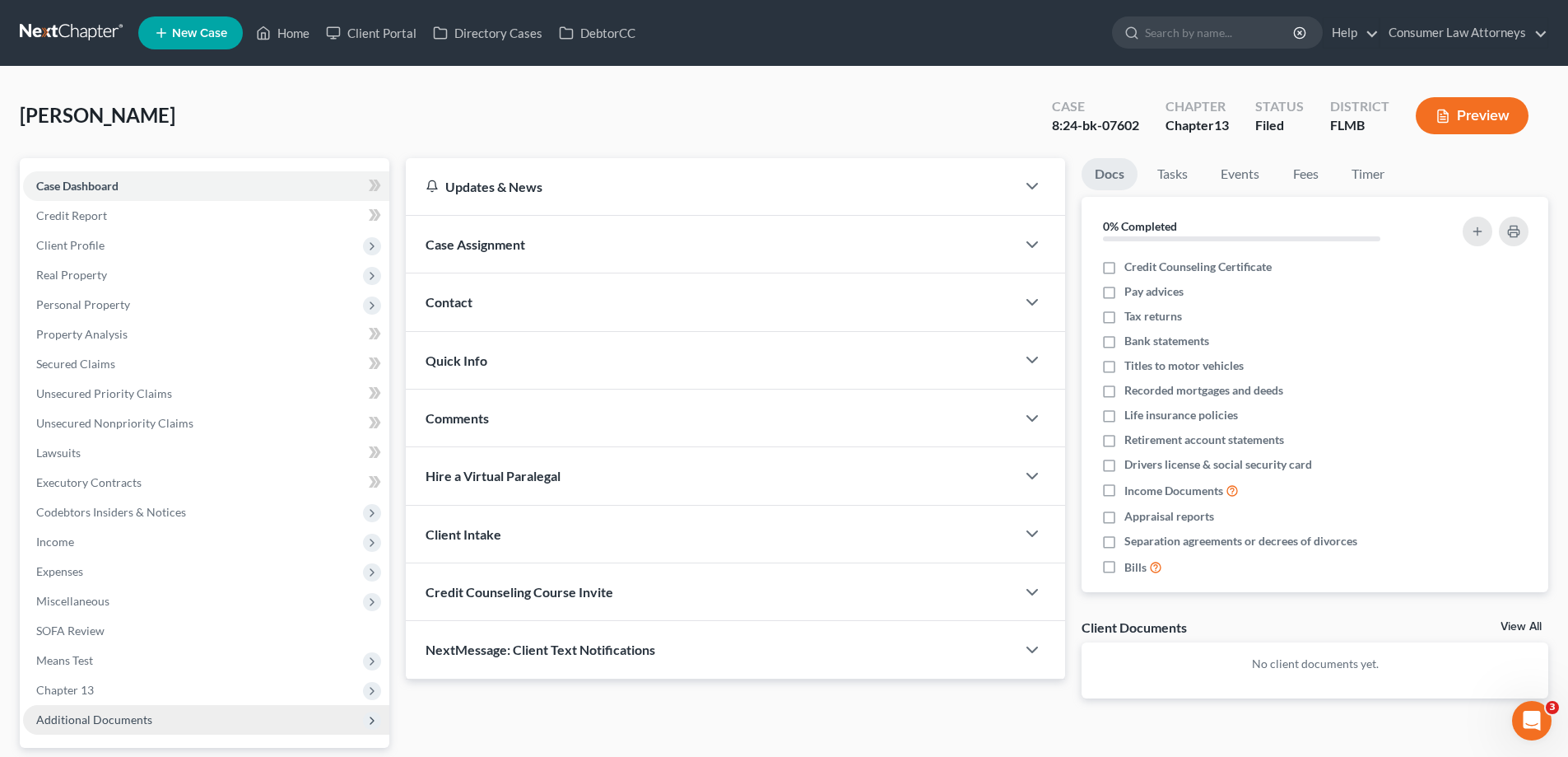
click at [165, 718] on span "Additional Documents" at bounding box center [206, 720] width 366 height 30
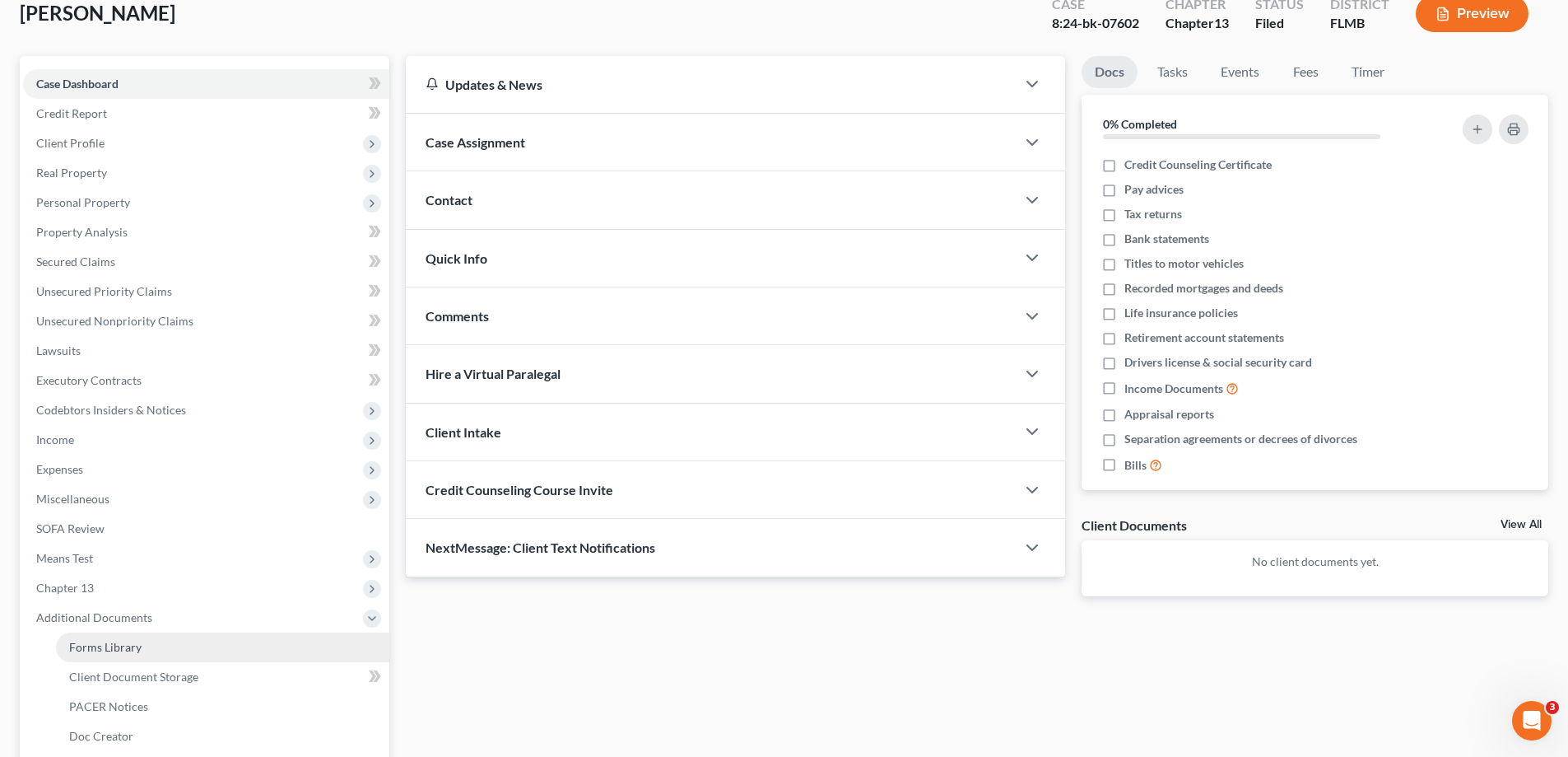
scroll to position [296, 0]
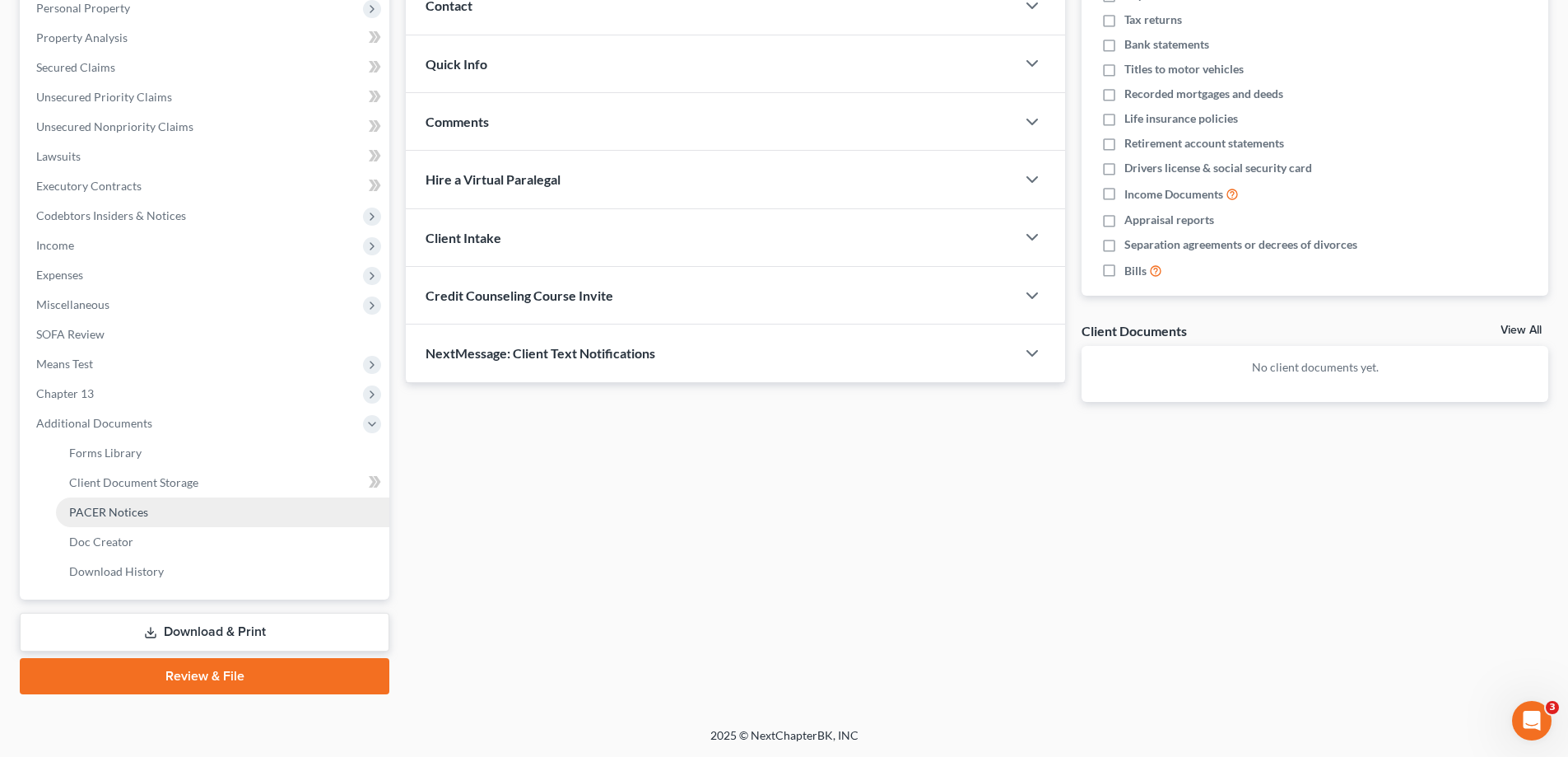
click at [112, 518] on span "PACER Notices" at bounding box center [108, 512] width 79 height 14
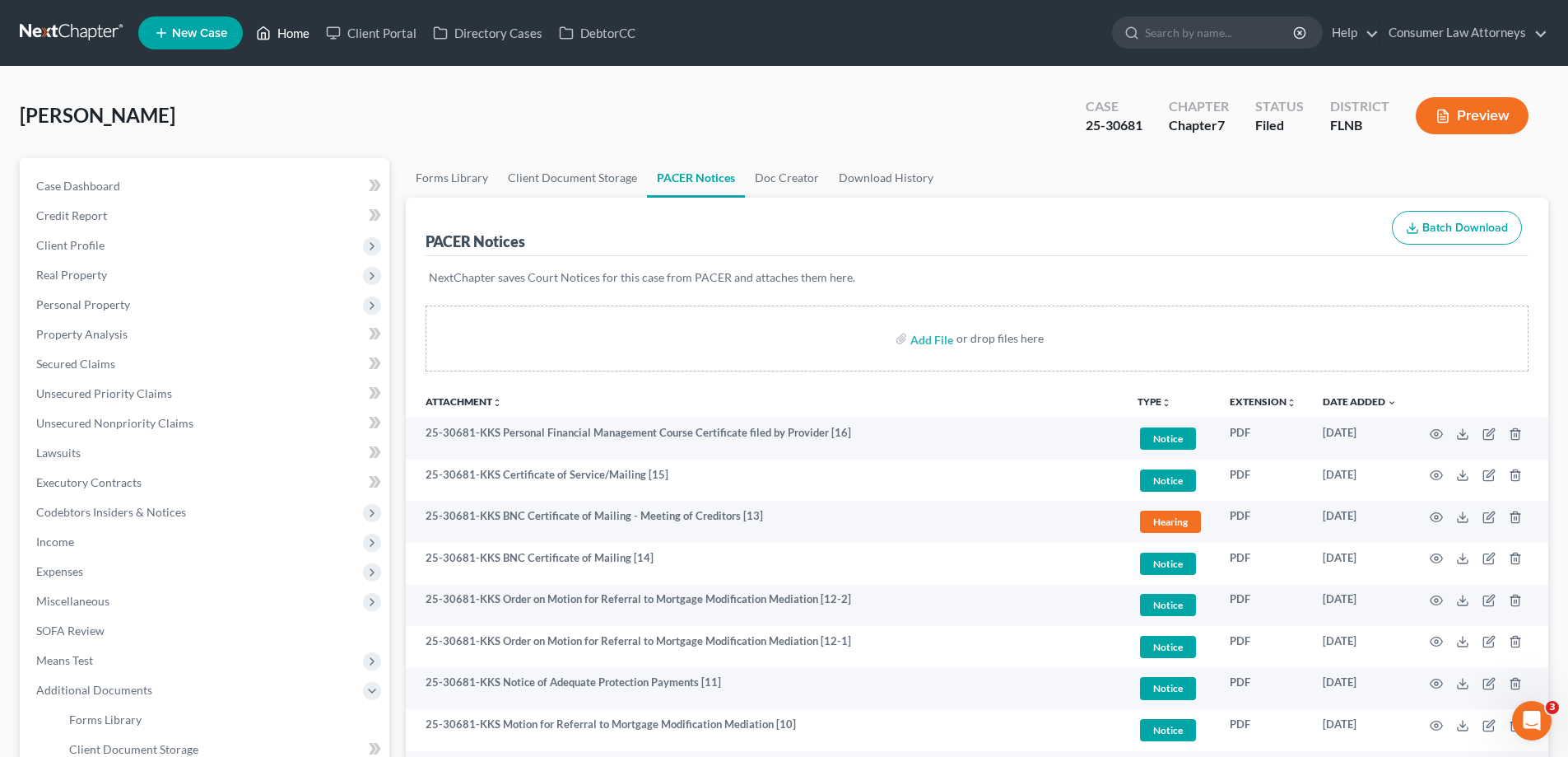
click at [284, 40] on link "Home" at bounding box center [283, 33] width 70 height 30
